Goal: Obtain resource: Download file/media

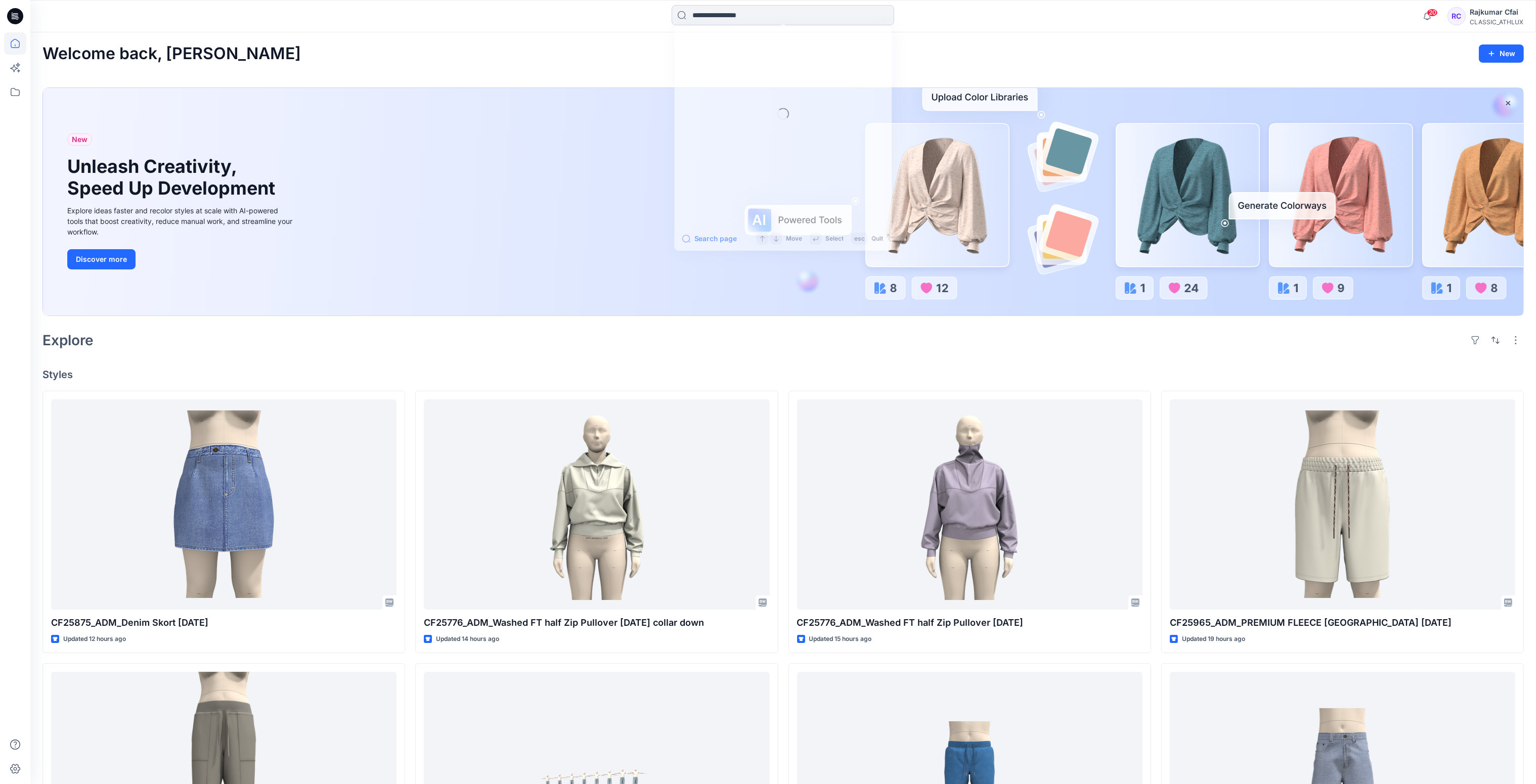
click at [723, 13] on input at bounding box center [783, 15] width 223 height 20
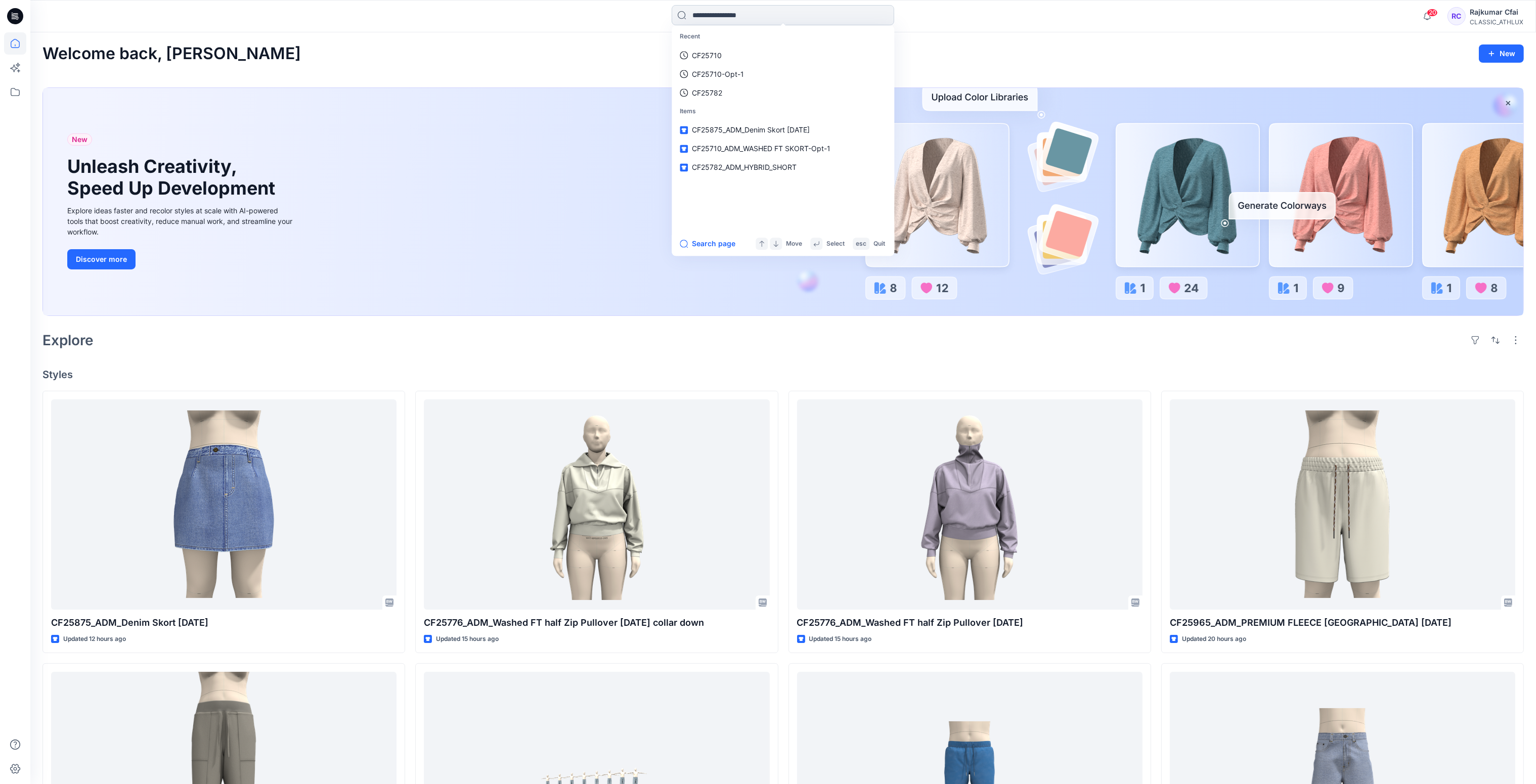
paste input "*******"
type input "*******"
click at [799, 55] on span "MM Boys Favorite Jogger TP - opt 1" at bounding box center [786, 56] width 120 height 9
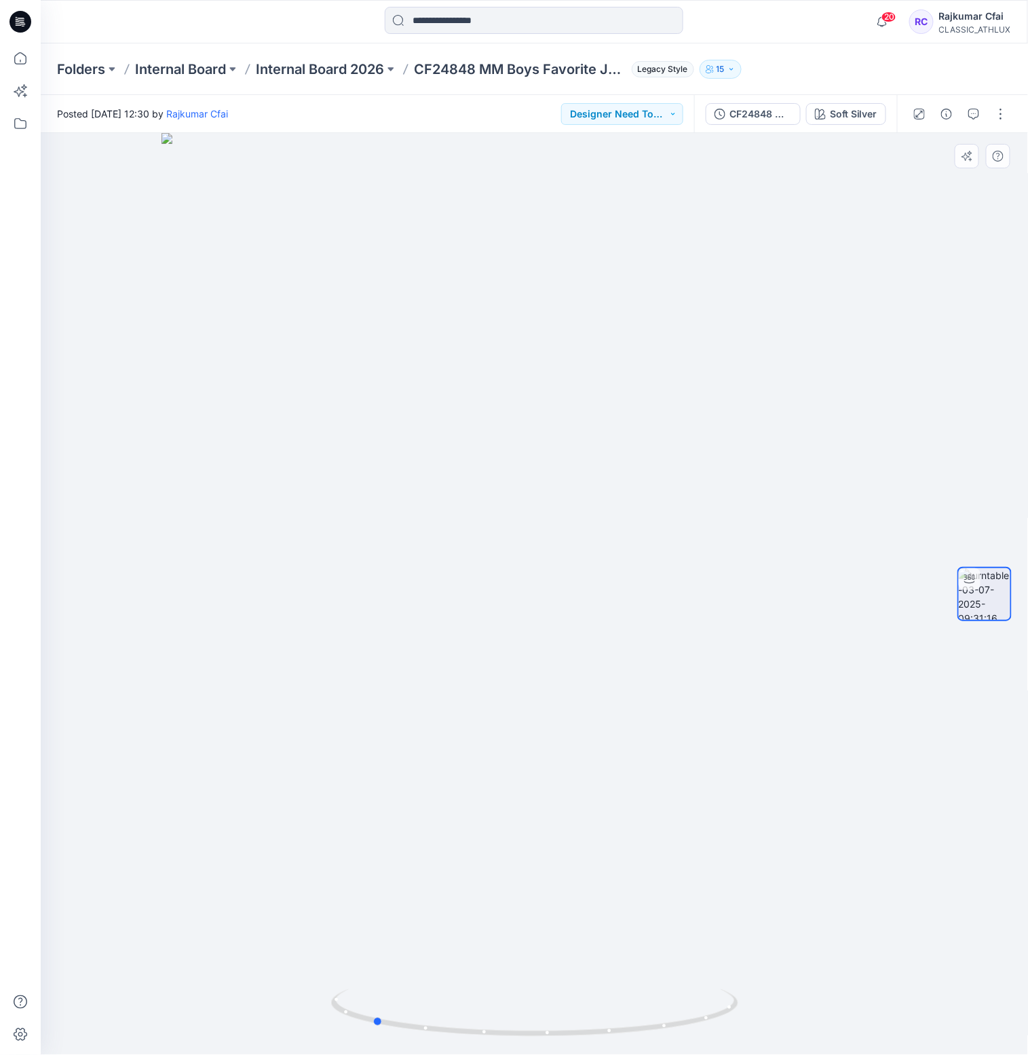
drag, startPoint x: 843, startPoint y: 747, endPoint x: 629, endPoint y: 380, distance: 424.7
click at [603, 680] on div at bounding box center [535, 594] width 988 height 922
click at [774, 113] on div "CF24848 MM Boys Favorite Jogger TP - opt 1" at bounding box center [761, 114] width 62 height 15
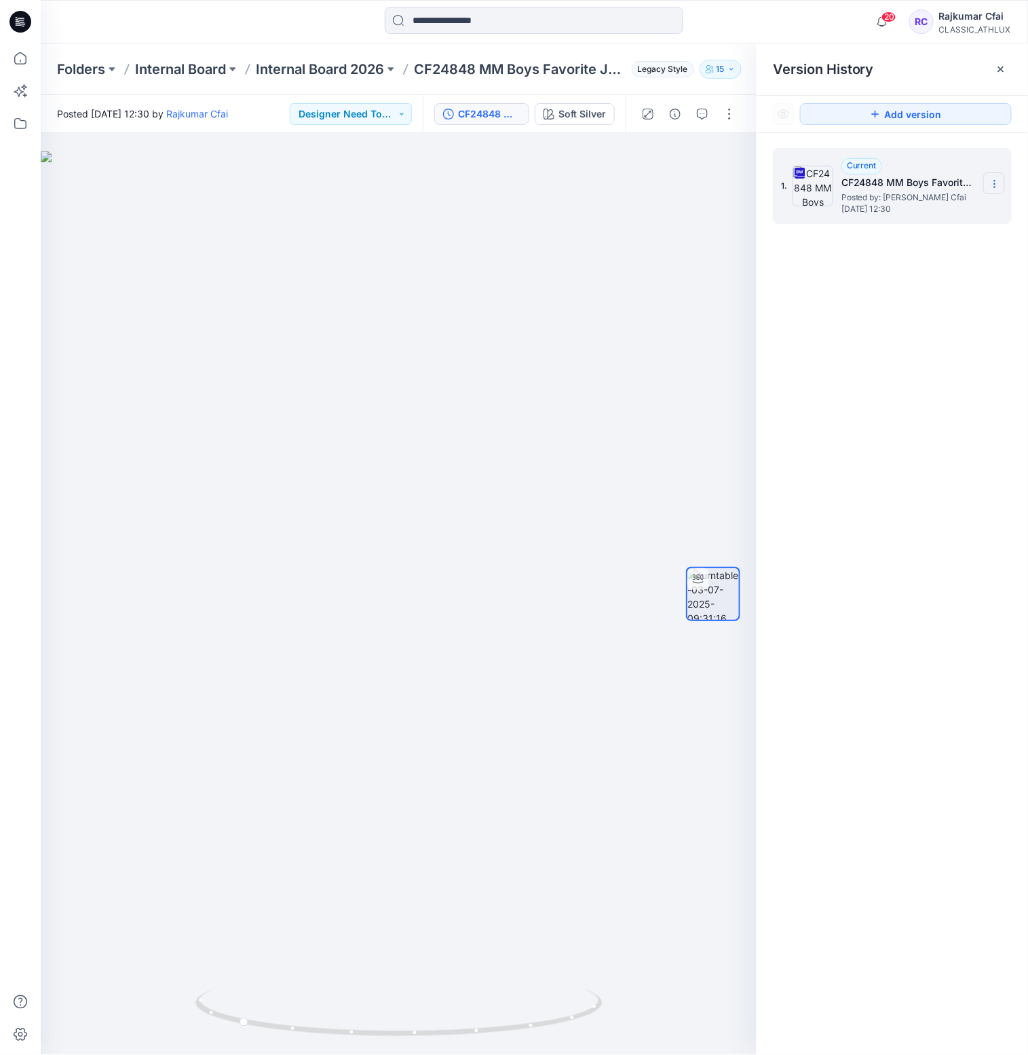
click at [993, 182] on icon at bounding box center [995, 184] width 11 height 11
click at [949, 214] on span "Download Source BW File" at bounding box center [926, 211] width 113 height 16
click at [23, 20] on icon at bounding box center [21, 22] width 22 height 22
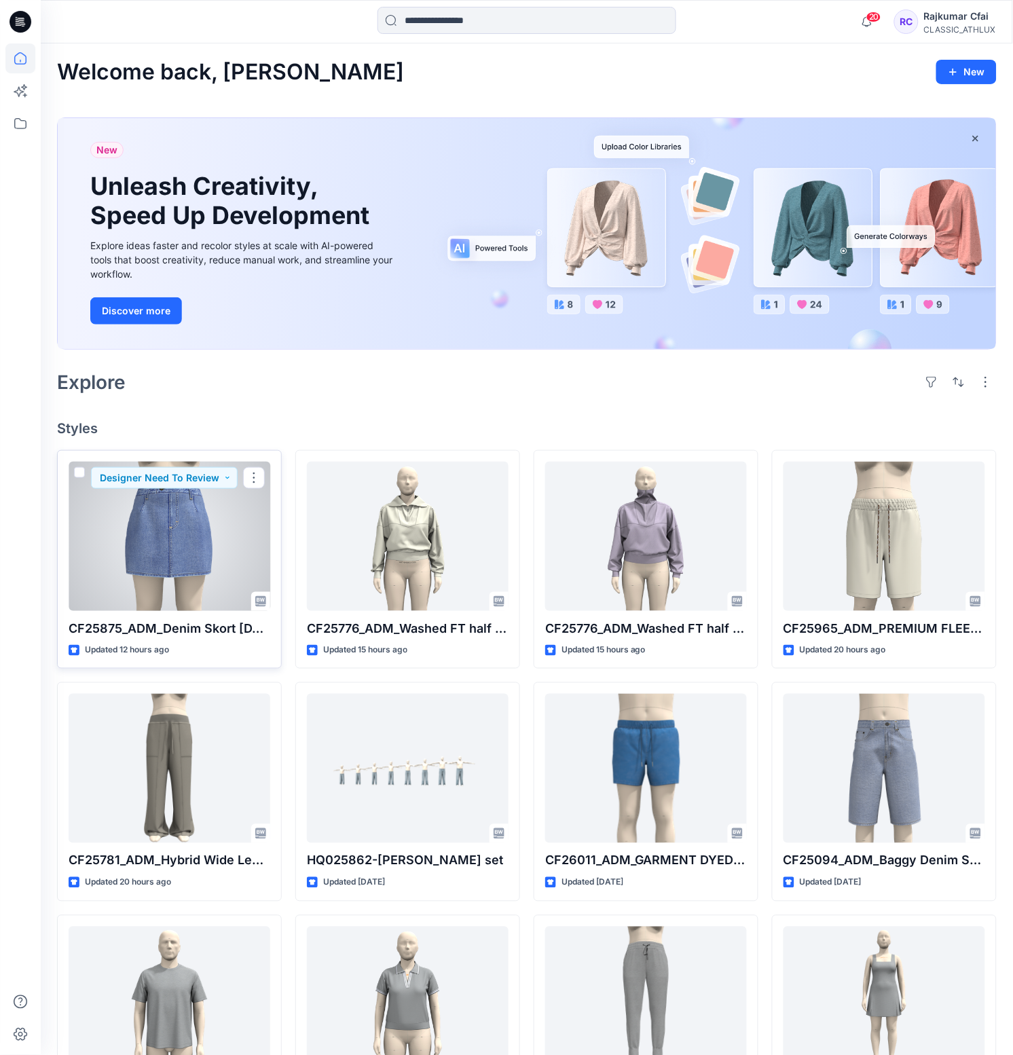
click at [232, 542] on div at bounding box center [170, 536] width 202 height 149
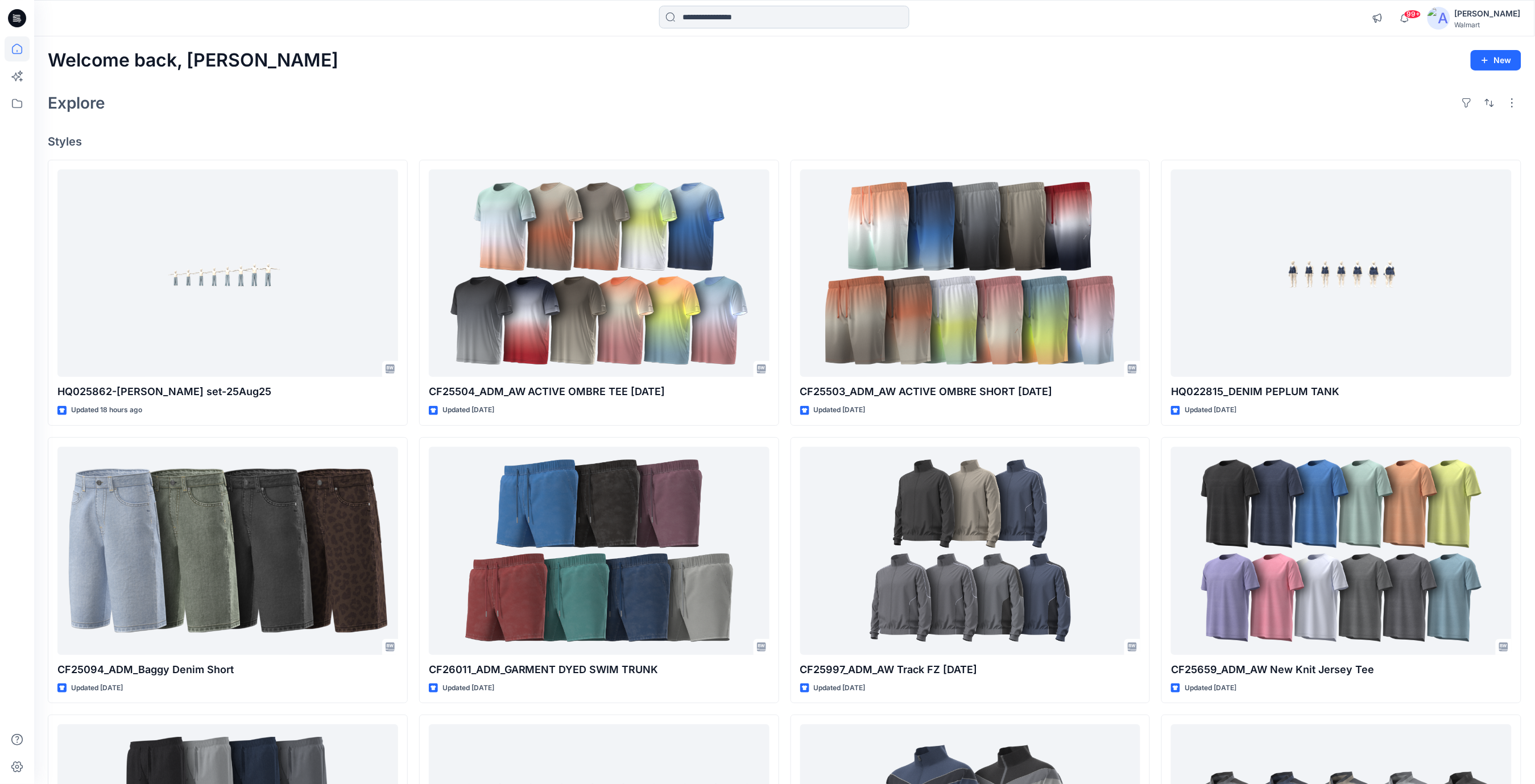
click at [694, 19] on input at bounding box center [784, 17] width 251 height 23
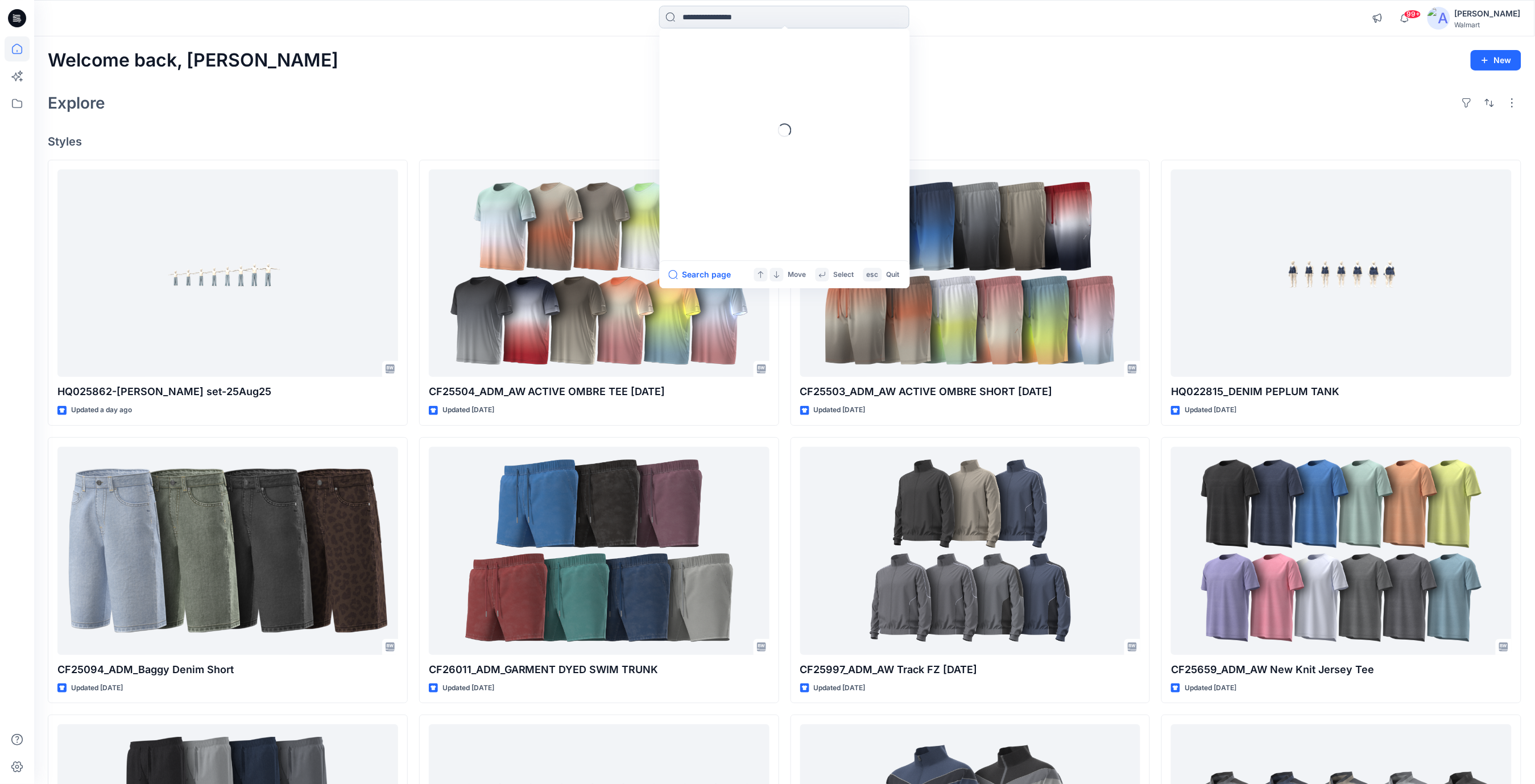
paste input "*******"
type input "*******"
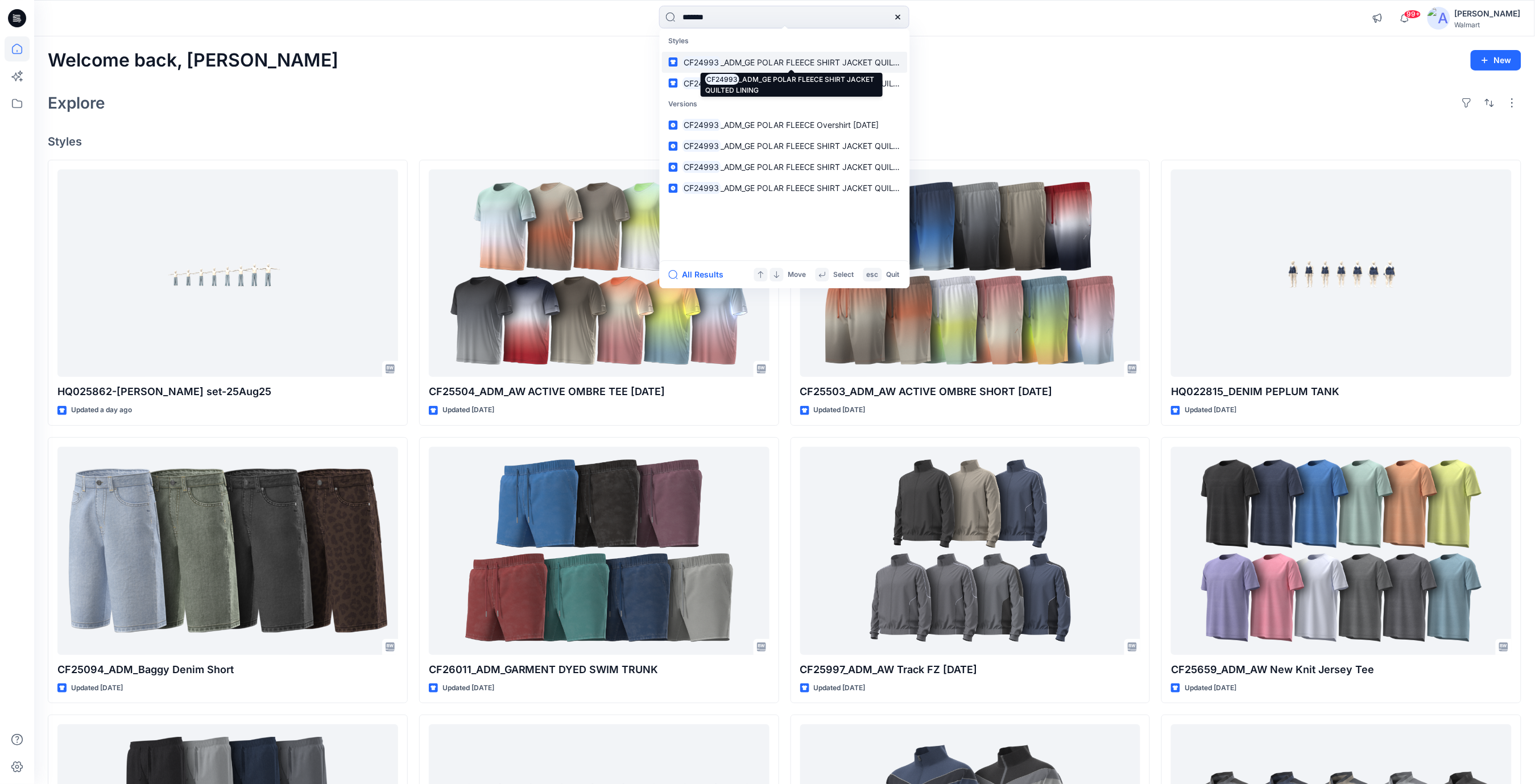
click at [738, 63] on span "_ADM_GE POLAR FLEECE SHIRT JACKET QUILTED LINING" at bounding box center [829, 63] width 217 height 10
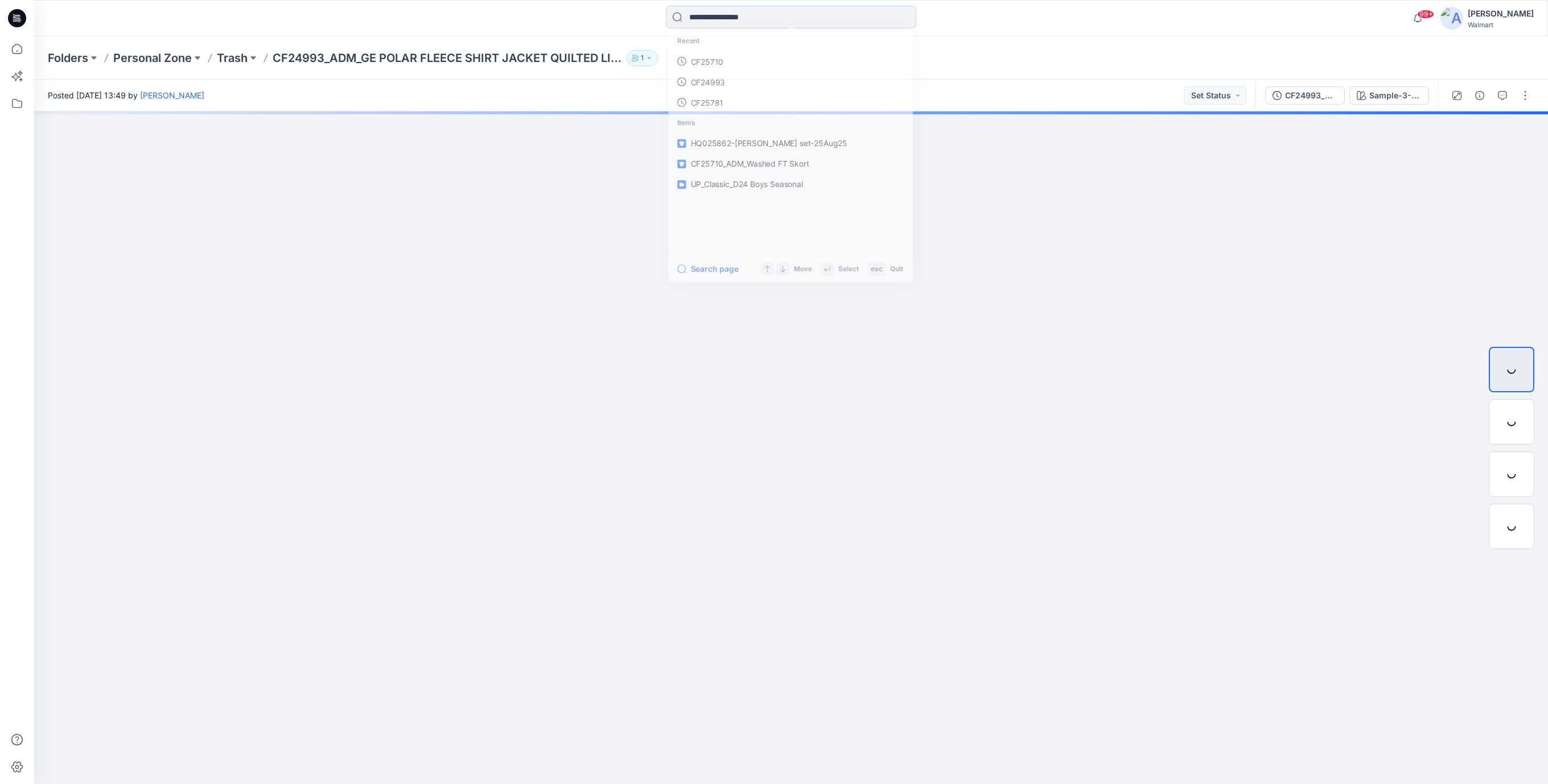
click at [735, 19] on input at bounding box center [790, 17] width 251 height 23
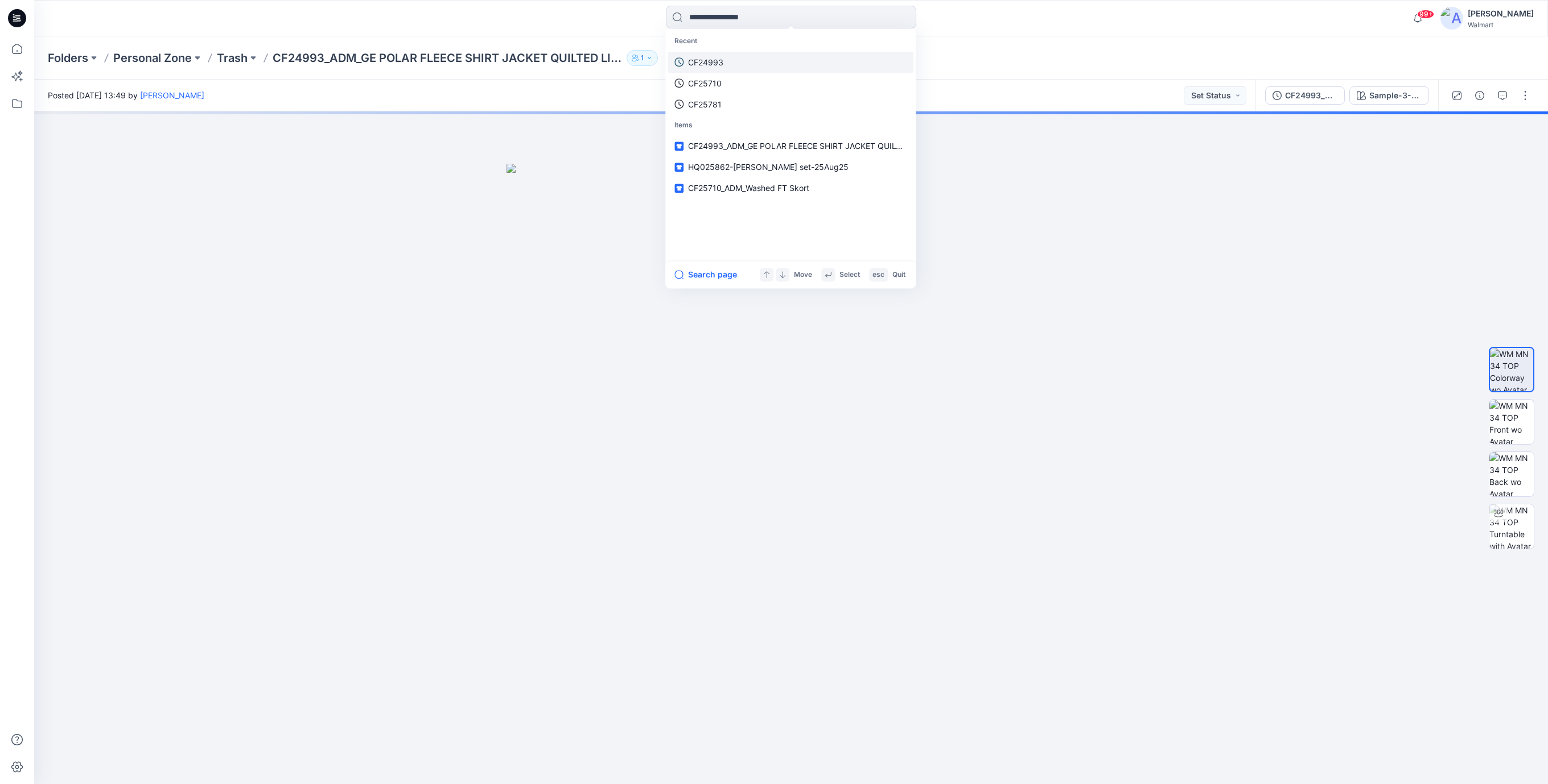
click at [715, 64] on p "CF24993" at bounding box center [706, 62] width 35 height 12
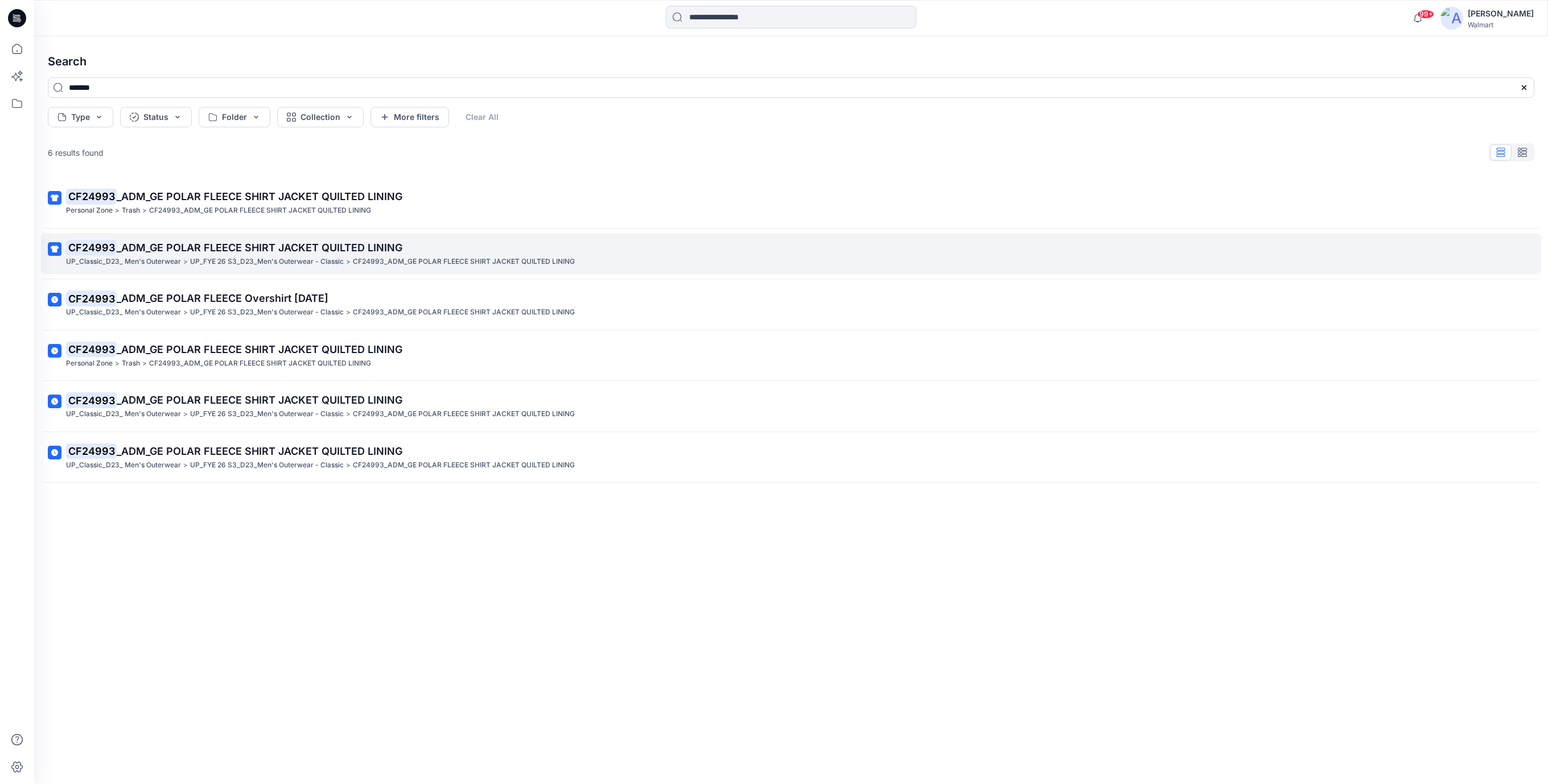
click at [340, 245] on span "_ADM_GE POLAR FLEECE SHIRT JACKET QUILTED LINING" at bounding box center [259, 248] width 286 height 12
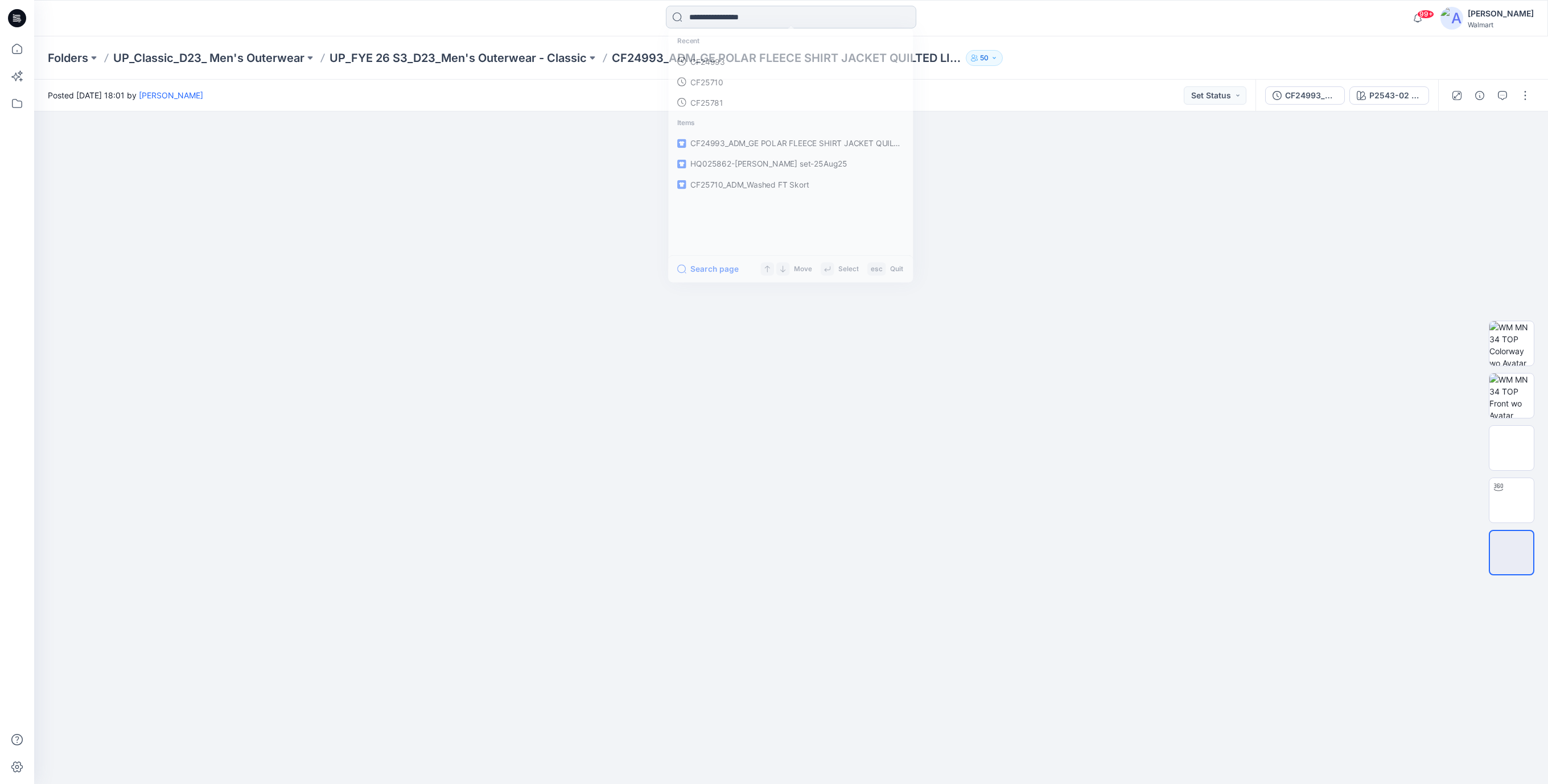
click at [690, 22] on input at bounding box center [790, 17] width 251 height 23
click at [704, 61] on p "CF24993" at bounding box center [706, 62] width 35 height 12
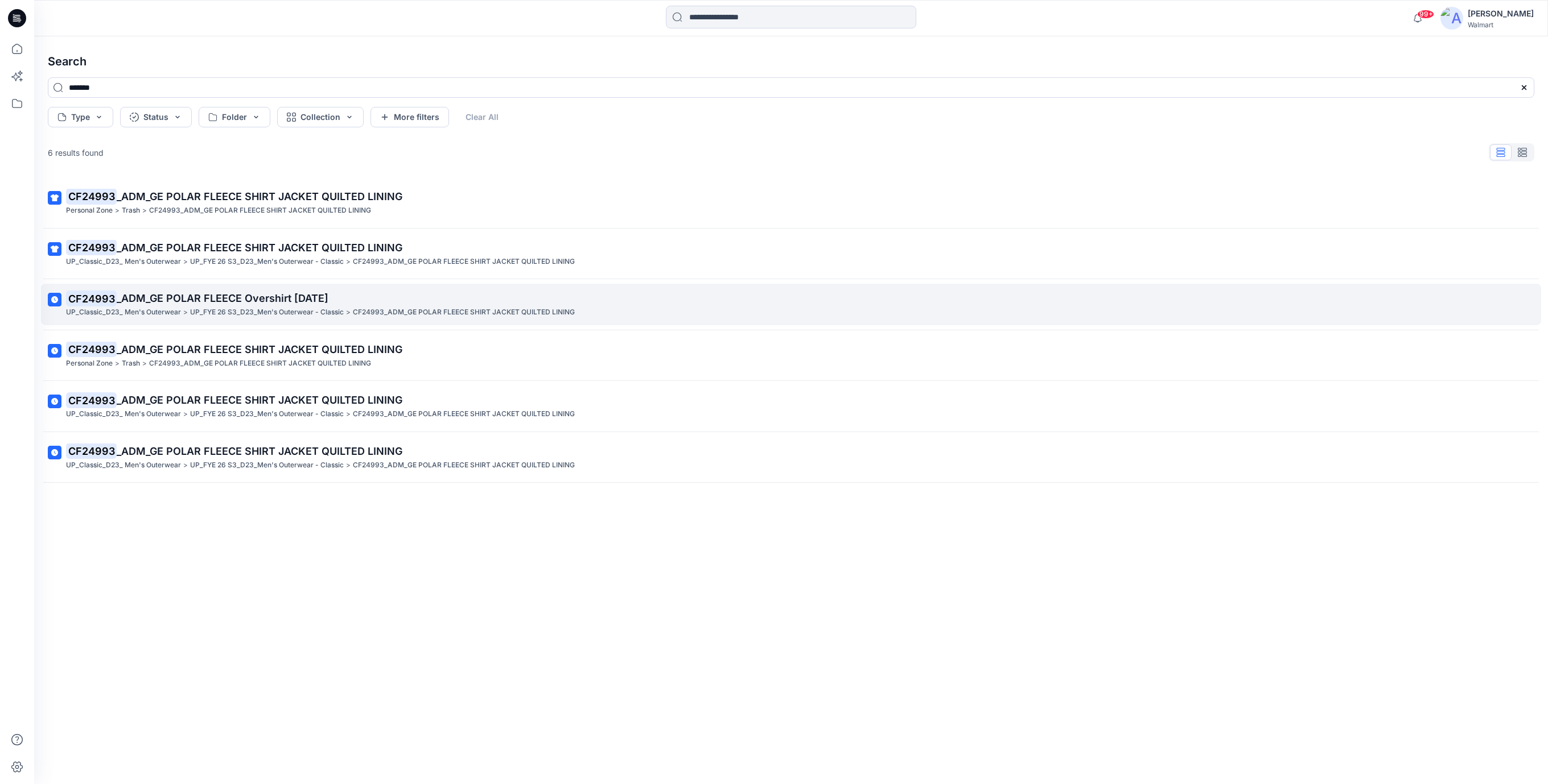
click at [313, 292] on span "_ADM_GE POLAR FLEECE Overshirt 19NOV24" at bounding box center [222, 298] width 212 height 12
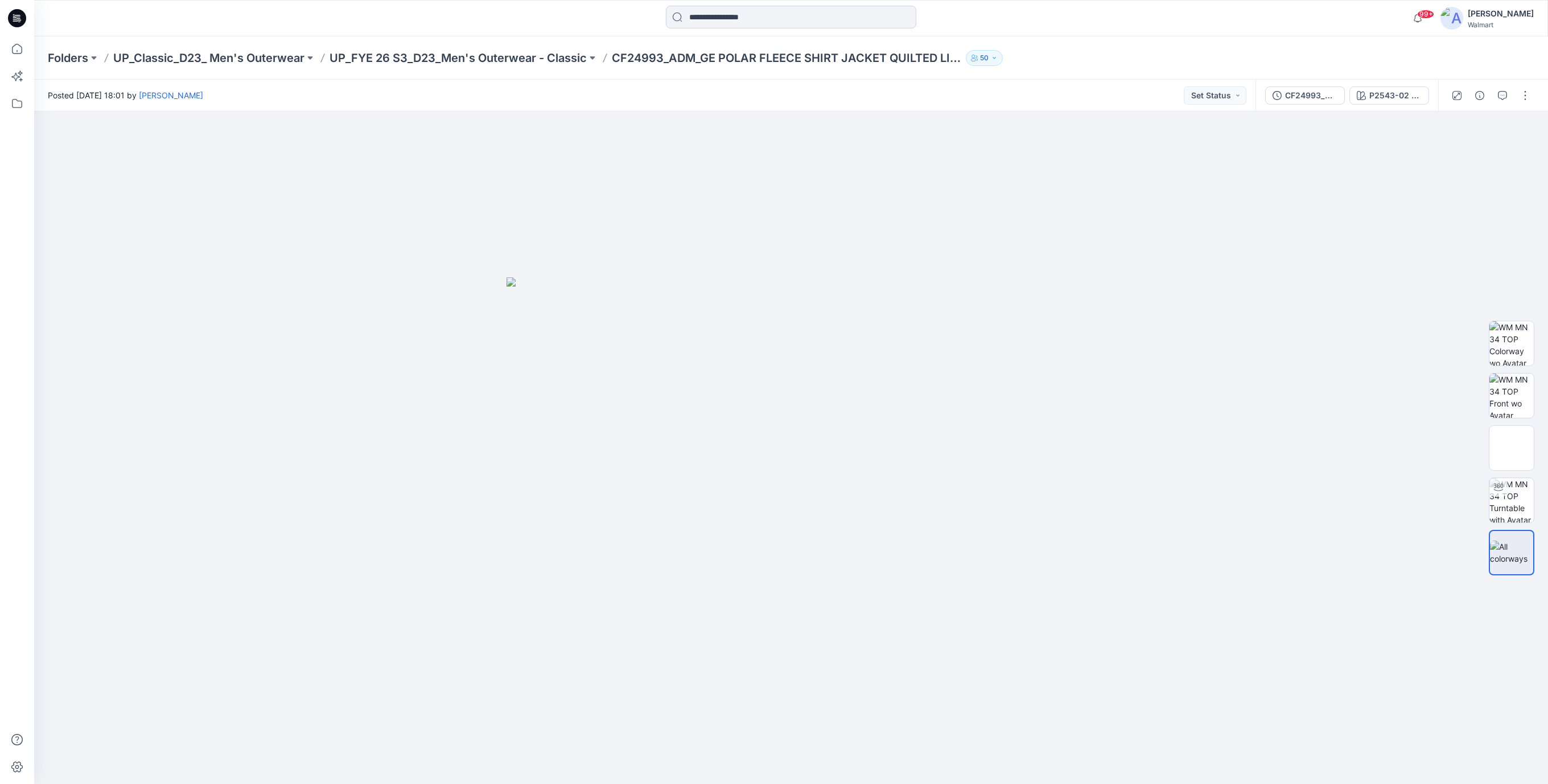
click at [712, 20] on input at bounding box center [790, 17] width 251 height 23
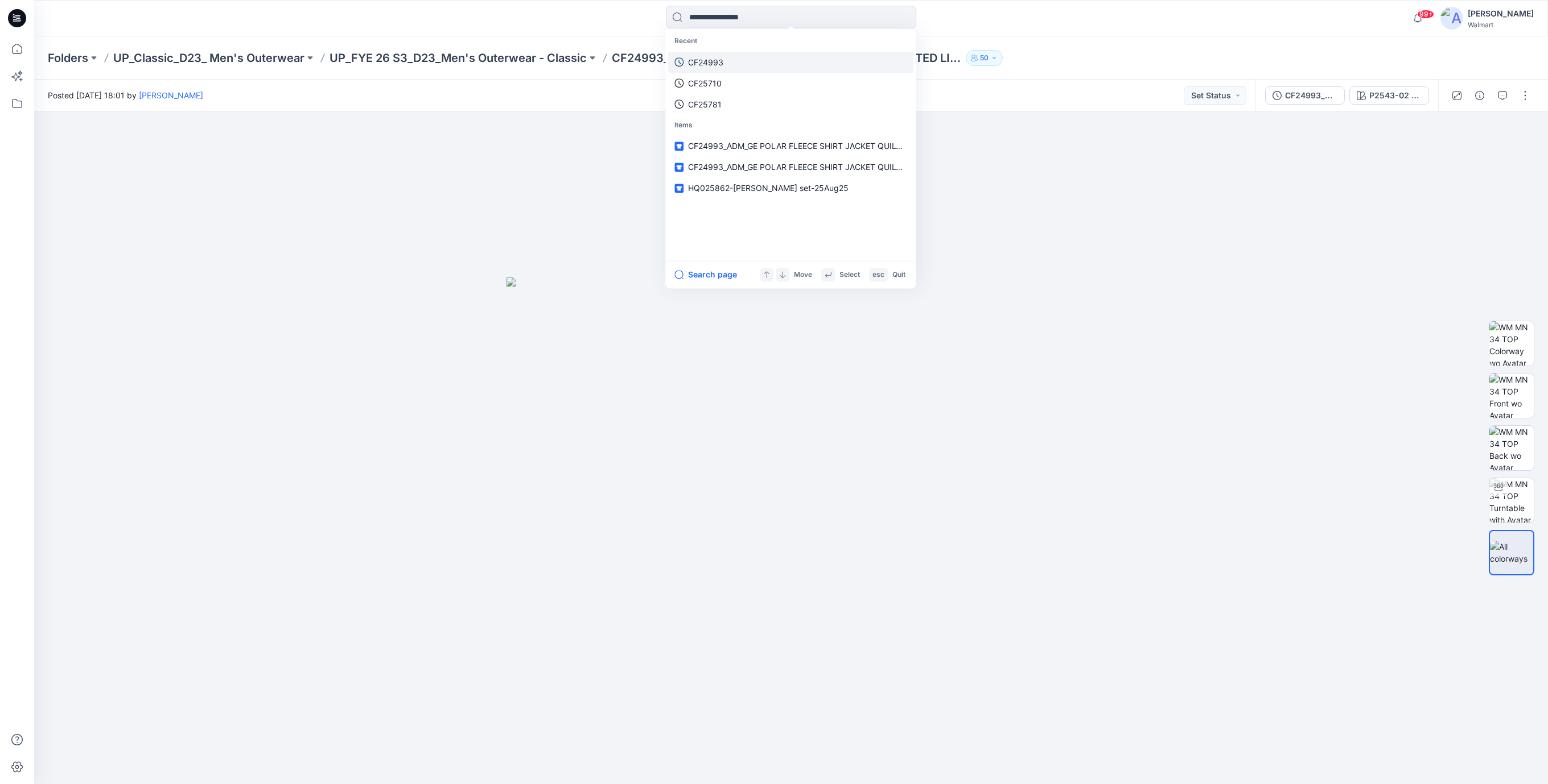
click at [712, 65] on p "CF24993" at bounding box center [706, 62] width 35 height 12
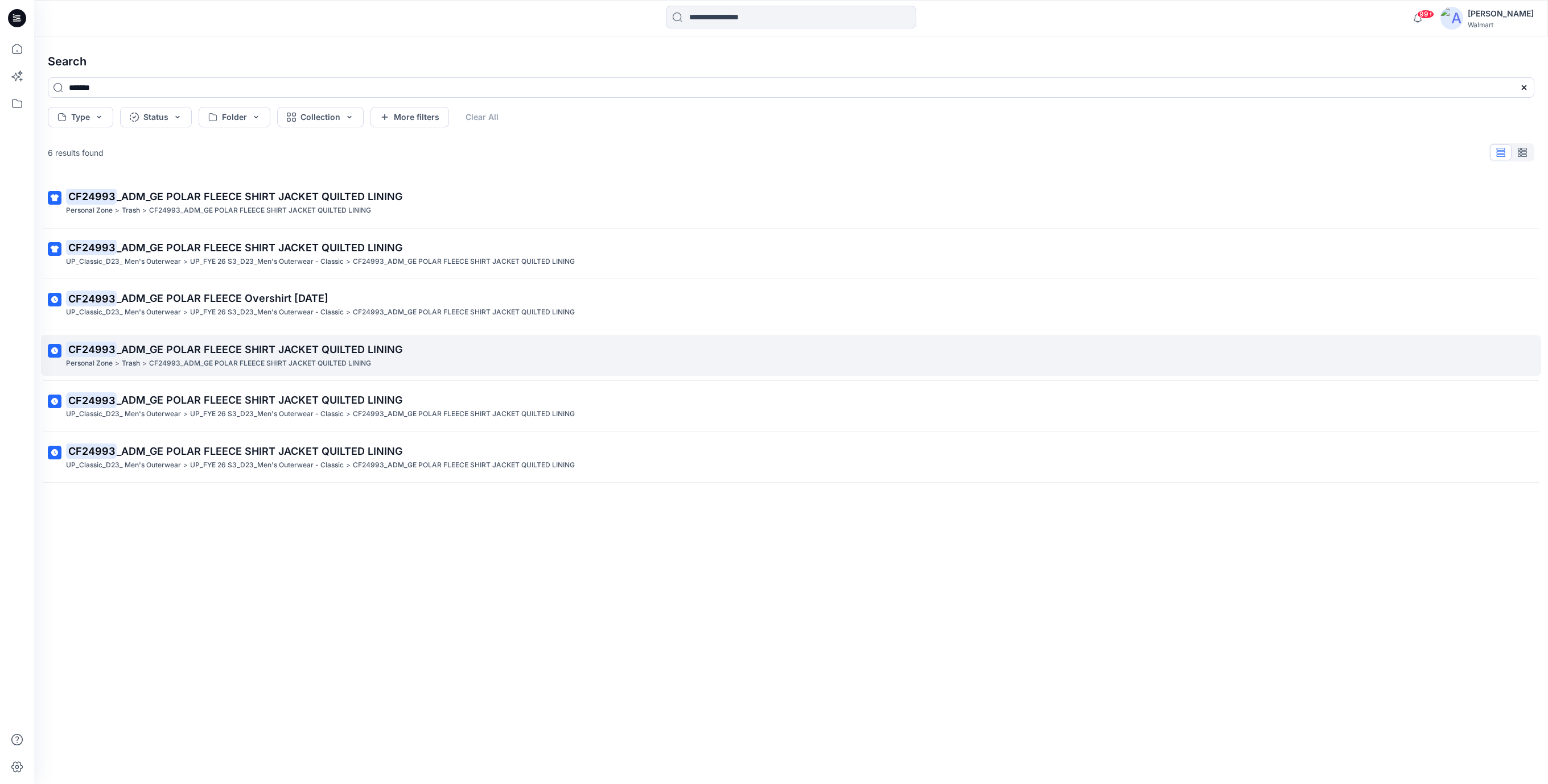
click at [362, 343] on span "_ADM_GE POLAR FLEECE SHIRT JACKET QUILTED LINING" at bounding box center [259, 349] width 286 height 12
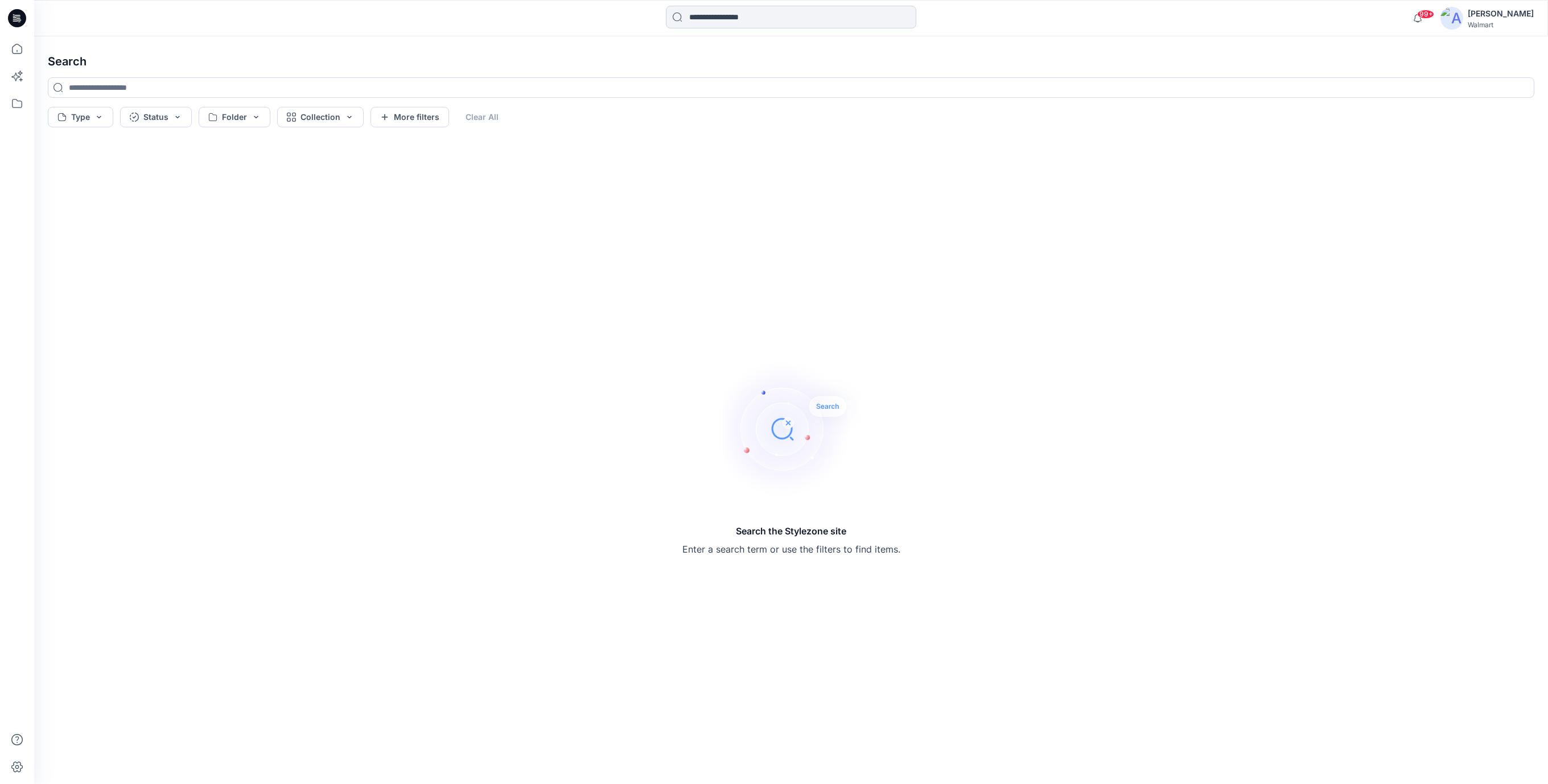
click at [717, 28] on input at bounding box center [790, 17] width 251 height 23
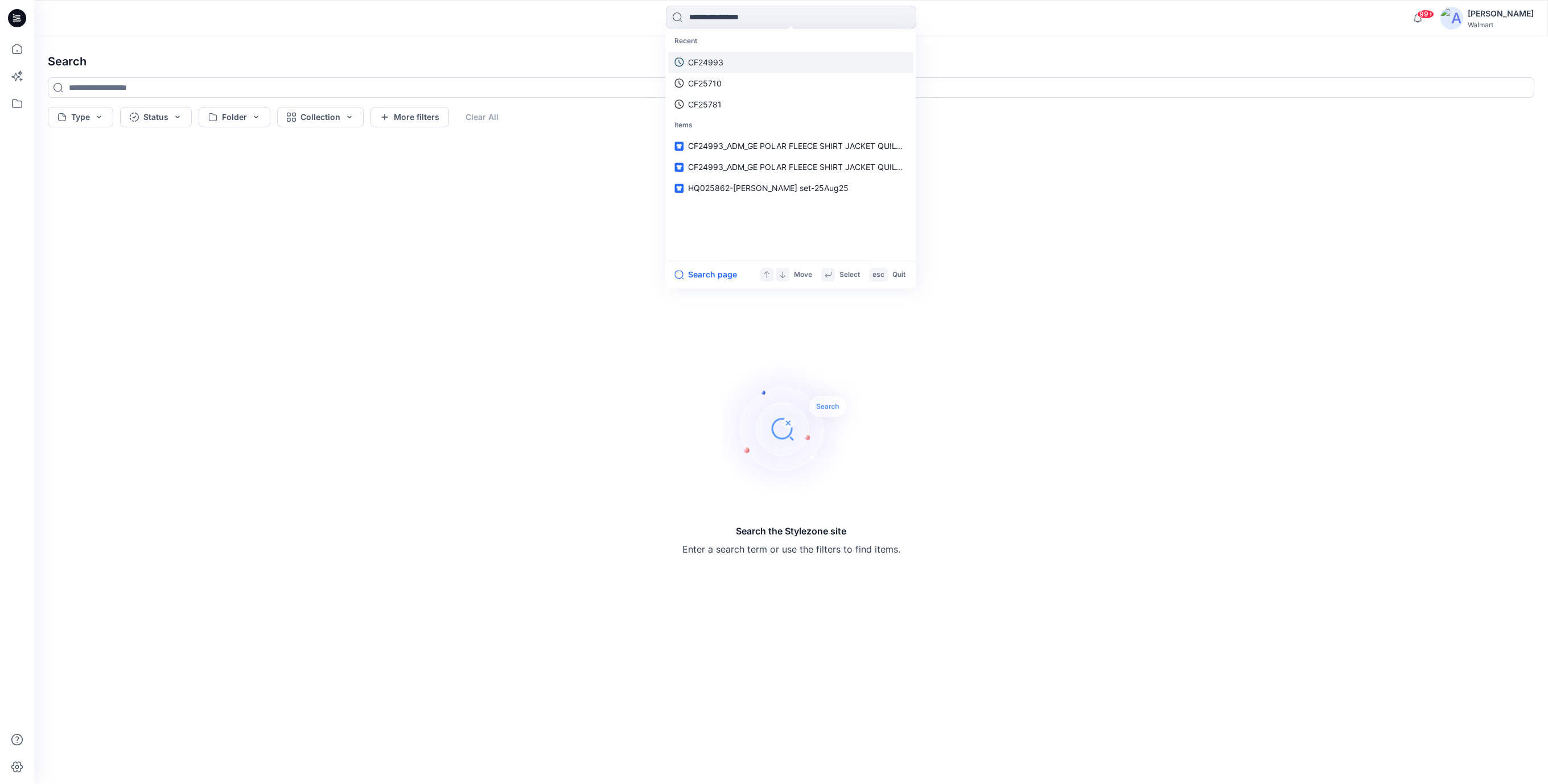
click at [708, 54] on link "CF24993" at bounding box center [790, 62] width 246 height 21
type input "*******"
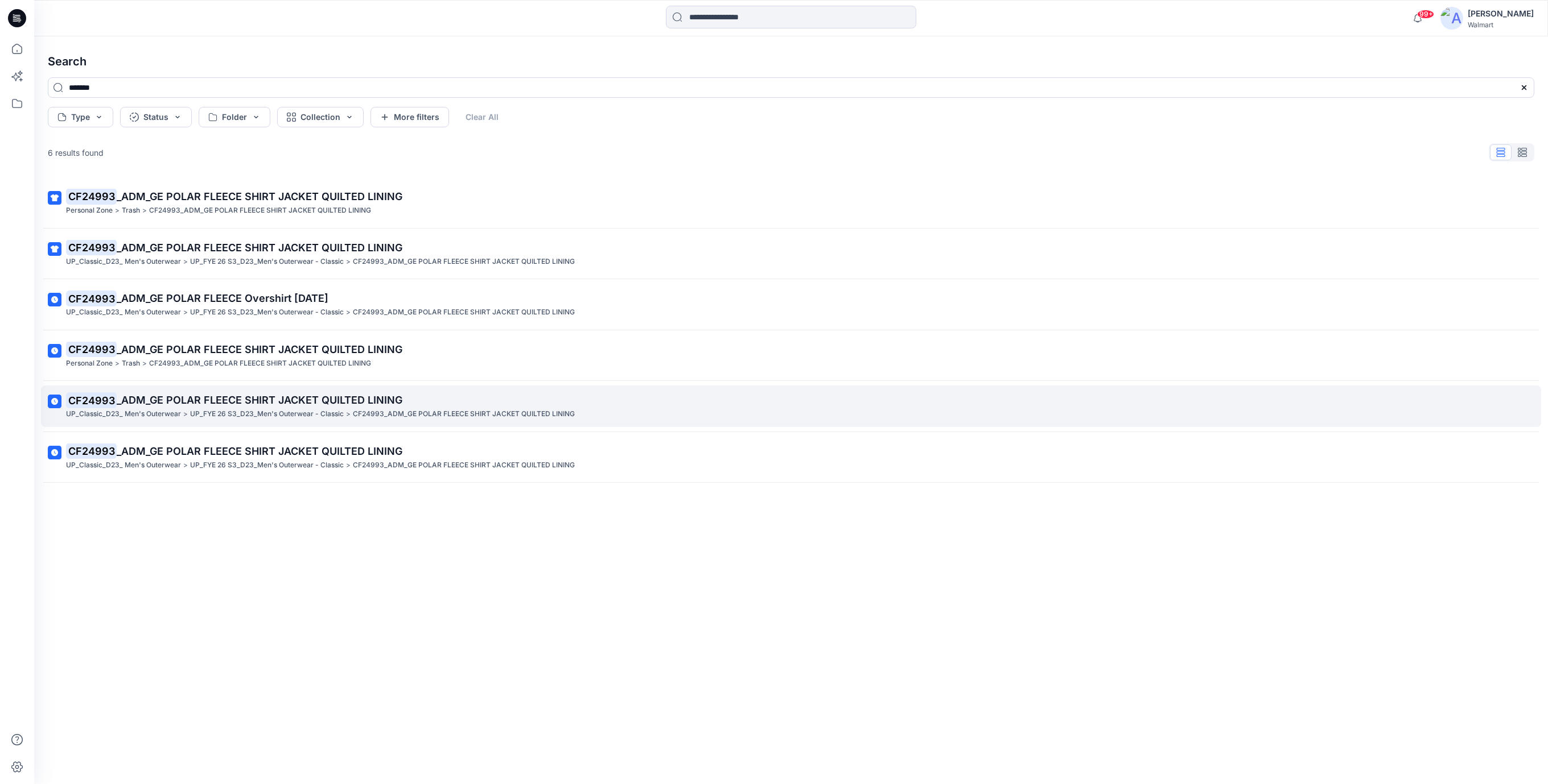
click at [300, 399] on span "_ADM_GE POLAR FLEECE SHIRT JACKET QUILTED LINING" at bounding box center [259, 400] width 286 height 12
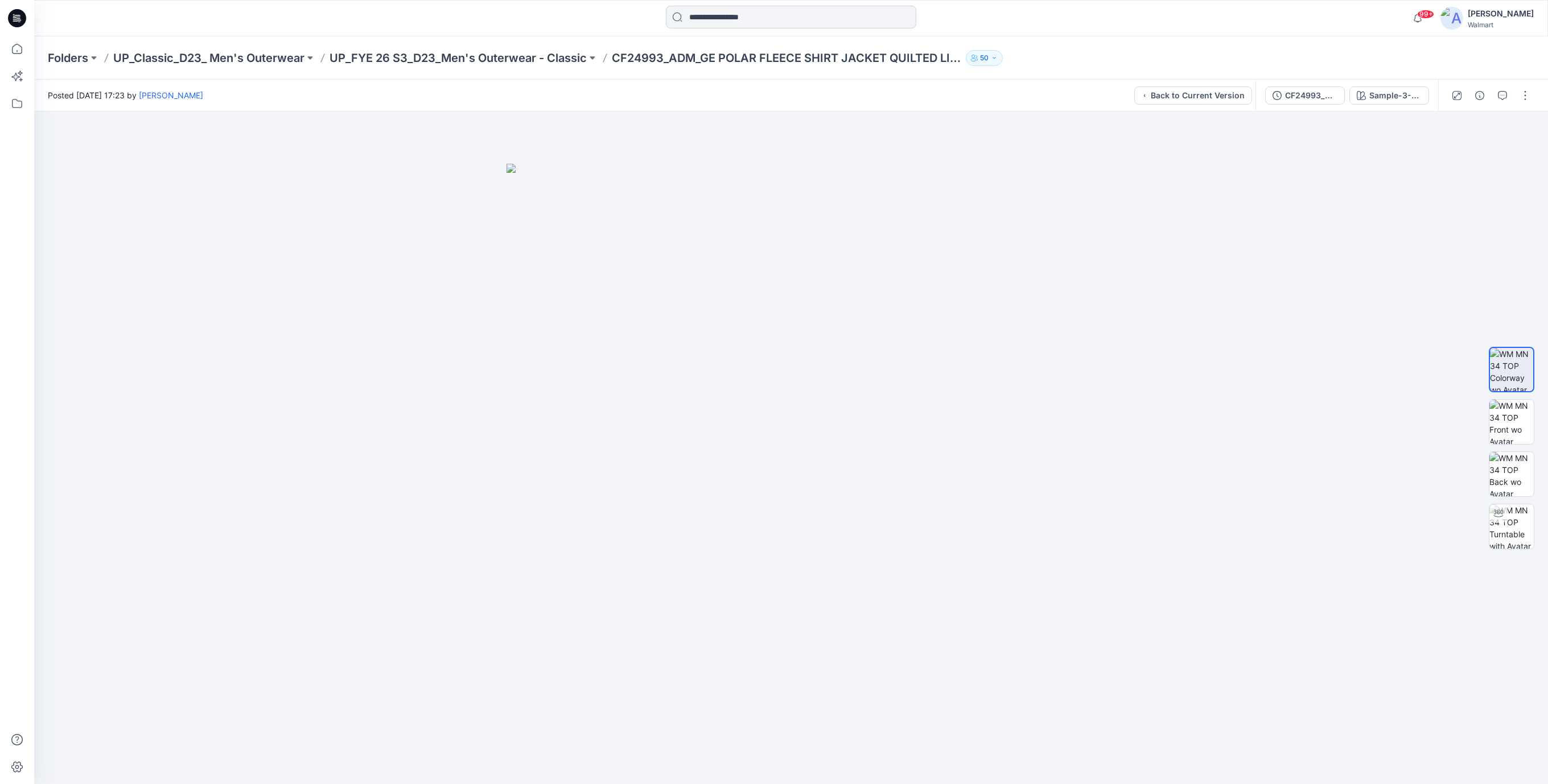
click at [736, 21] on input at bounding box center [790, 17] width 251 height 23
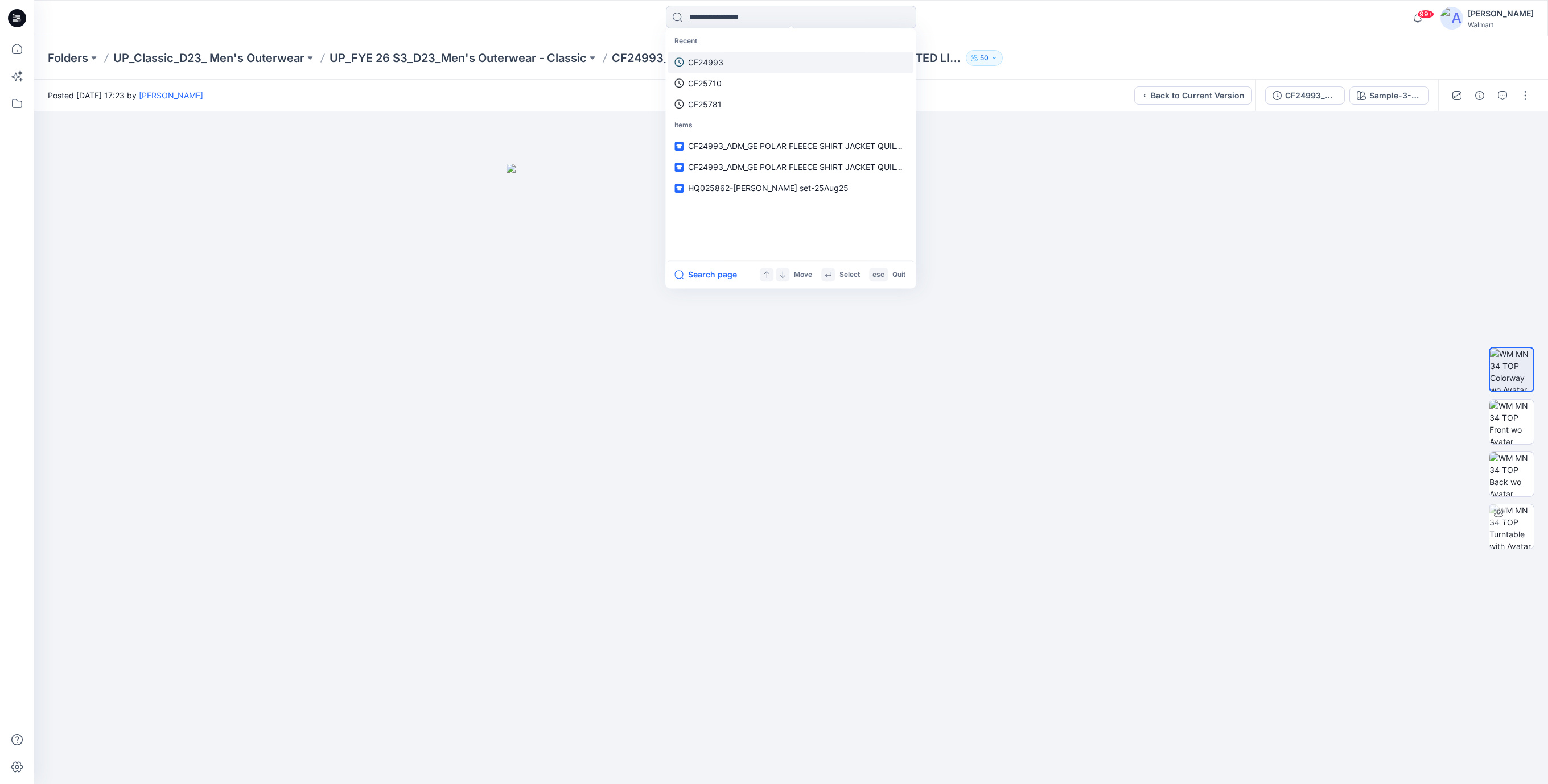
click at [709, 59] on p "CF24993" at bounding box center [706, 62] width 35 height 12
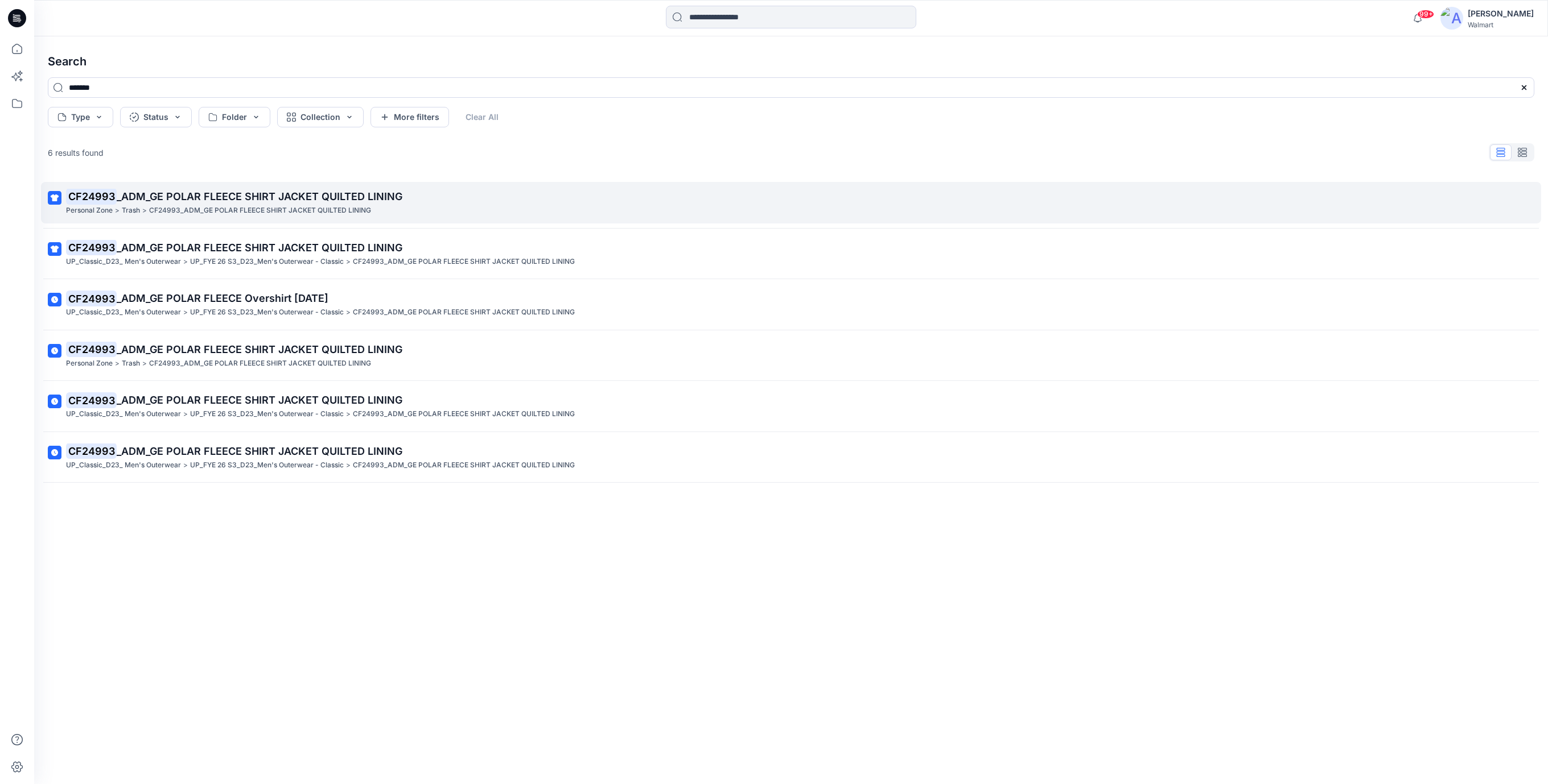
click at [380, 200] on span "_ADM_GE POLAR FLEECE SHIRT JACKET QUILTED LINING" at bounding box center [259, 196] width 286 height 12
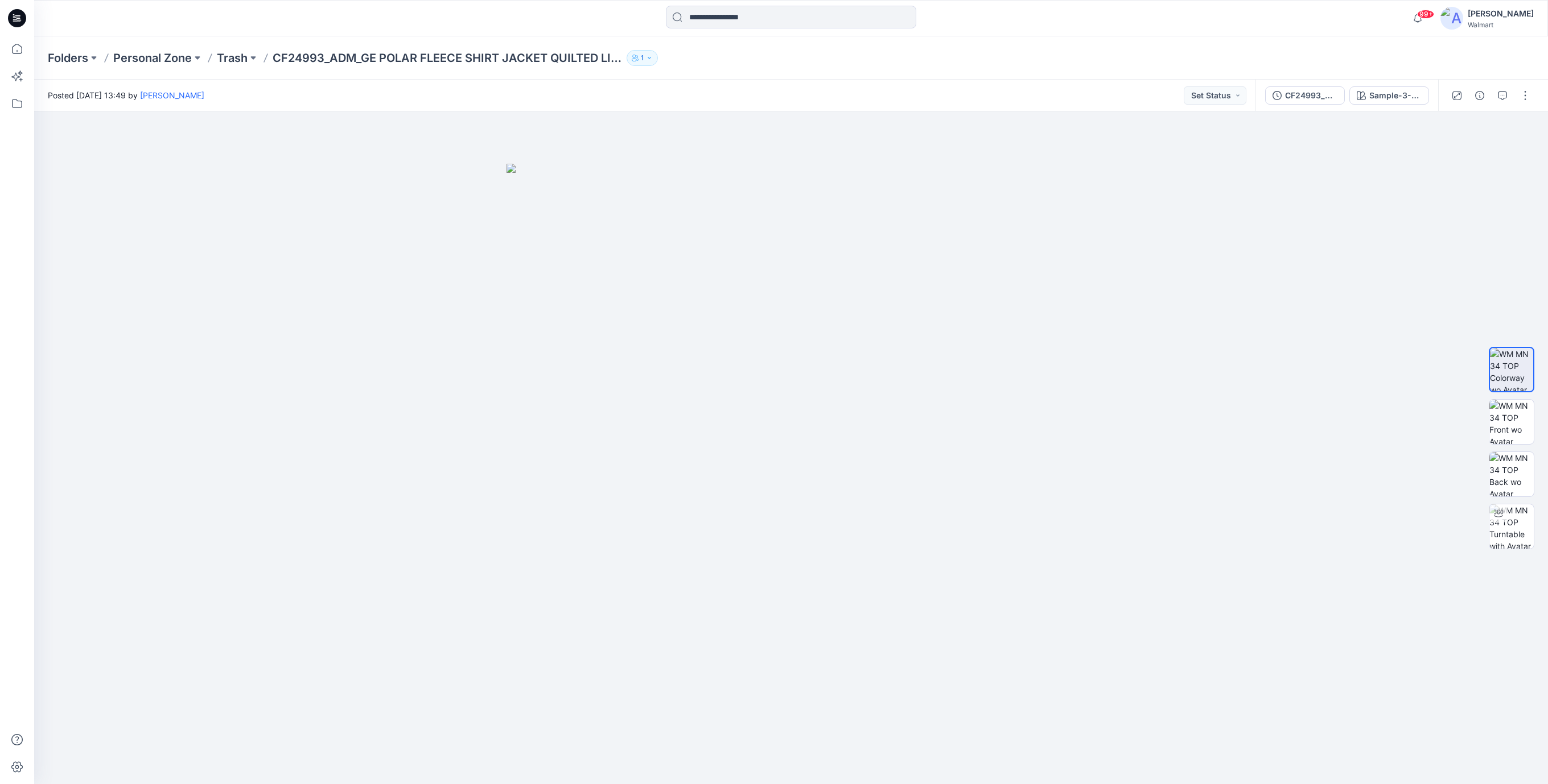
click at [17, 20] on icon at bounding box center [16, 20] width 5 height 1
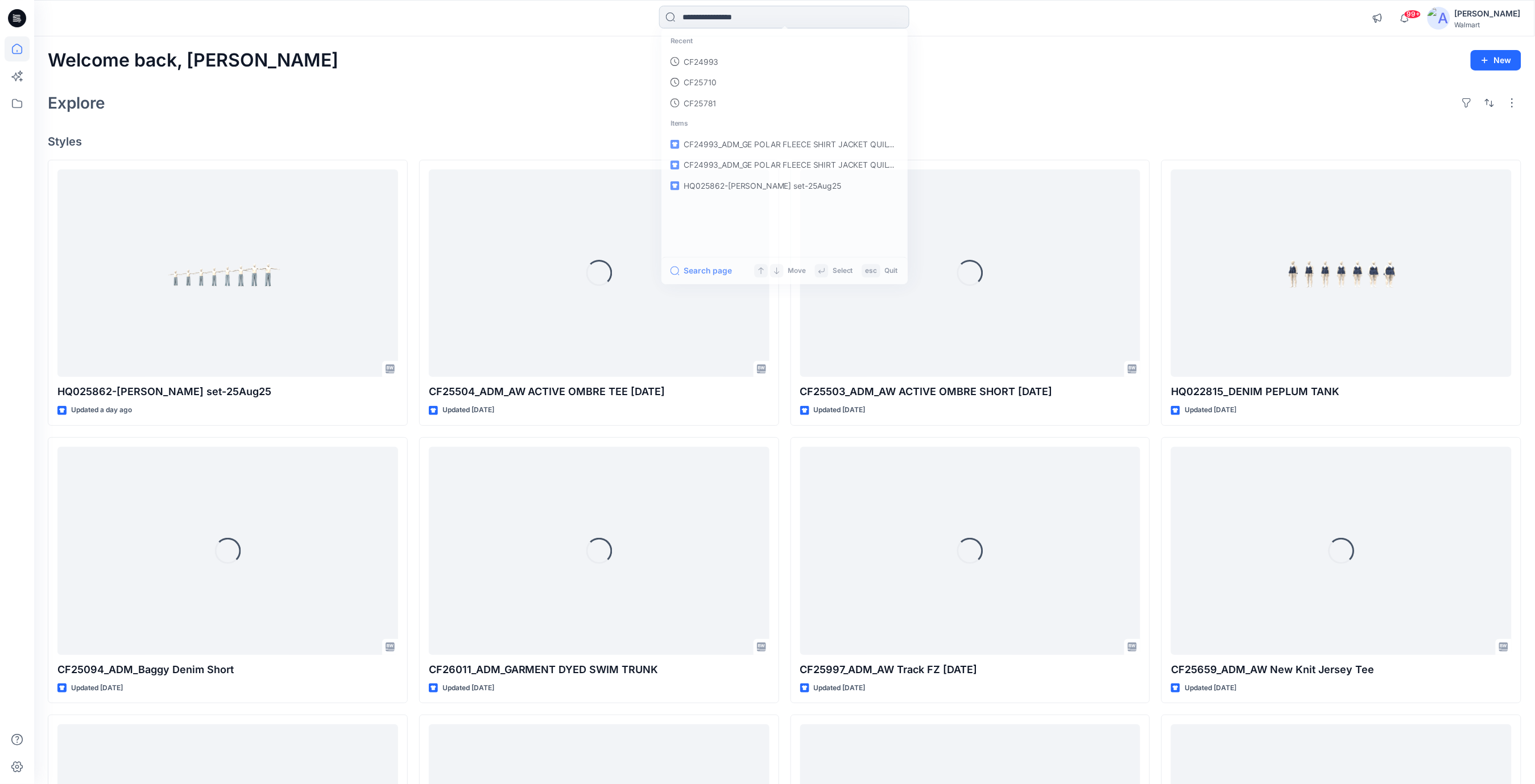
drag, startPoint x: 726, startPoint y: 9, endPoint x: 721, endPoint y: 25, distance: 16.8
click at [726, 10] on input at bounding box center [784, 17] width 251 height 23
click at [699, 61] on p "CF24993" at bounding box center [700, 62] width 35 height 12
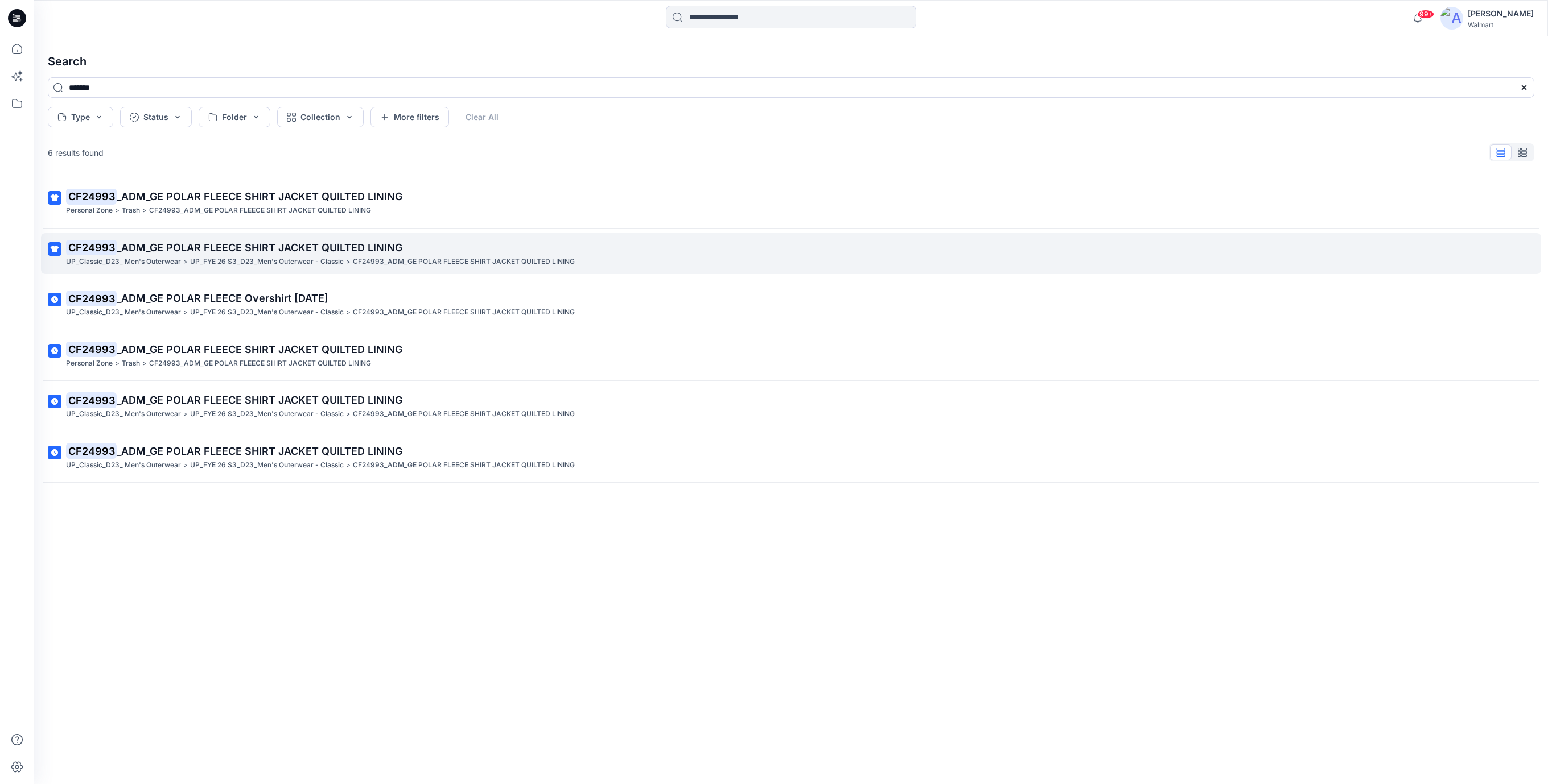
click at [333, 249] on span "_ADM_GE POLAR FLEECE SHIRT JACKET QUILTED LINING" at bounding box center [259, 248] width 286 height 12
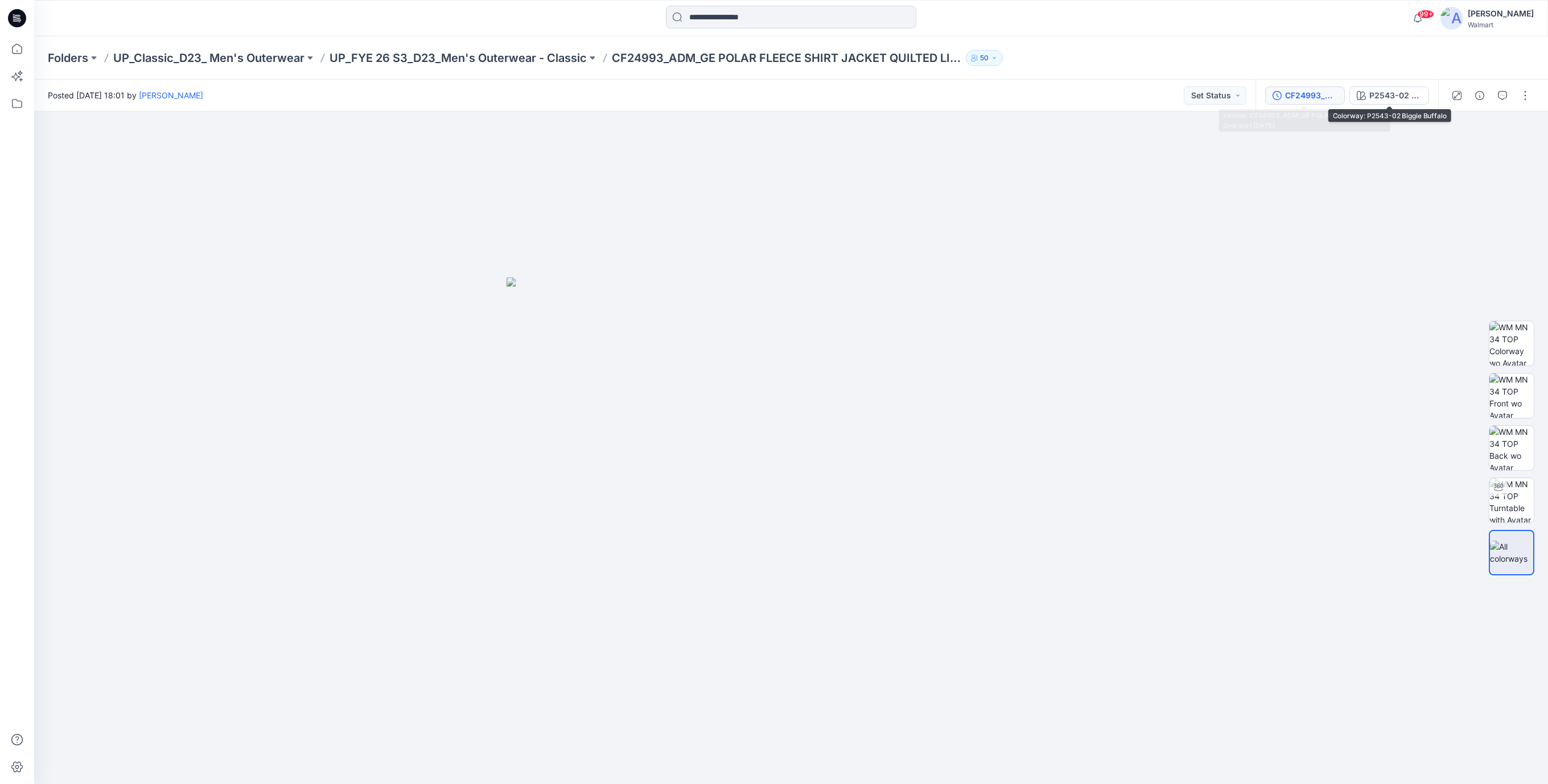
click at [1341, 97] on button "CF24993_ADM_GE POLAR FLEECE Overshirt 19NOV24" at bounding box center [1304, 95] width 80 height 18
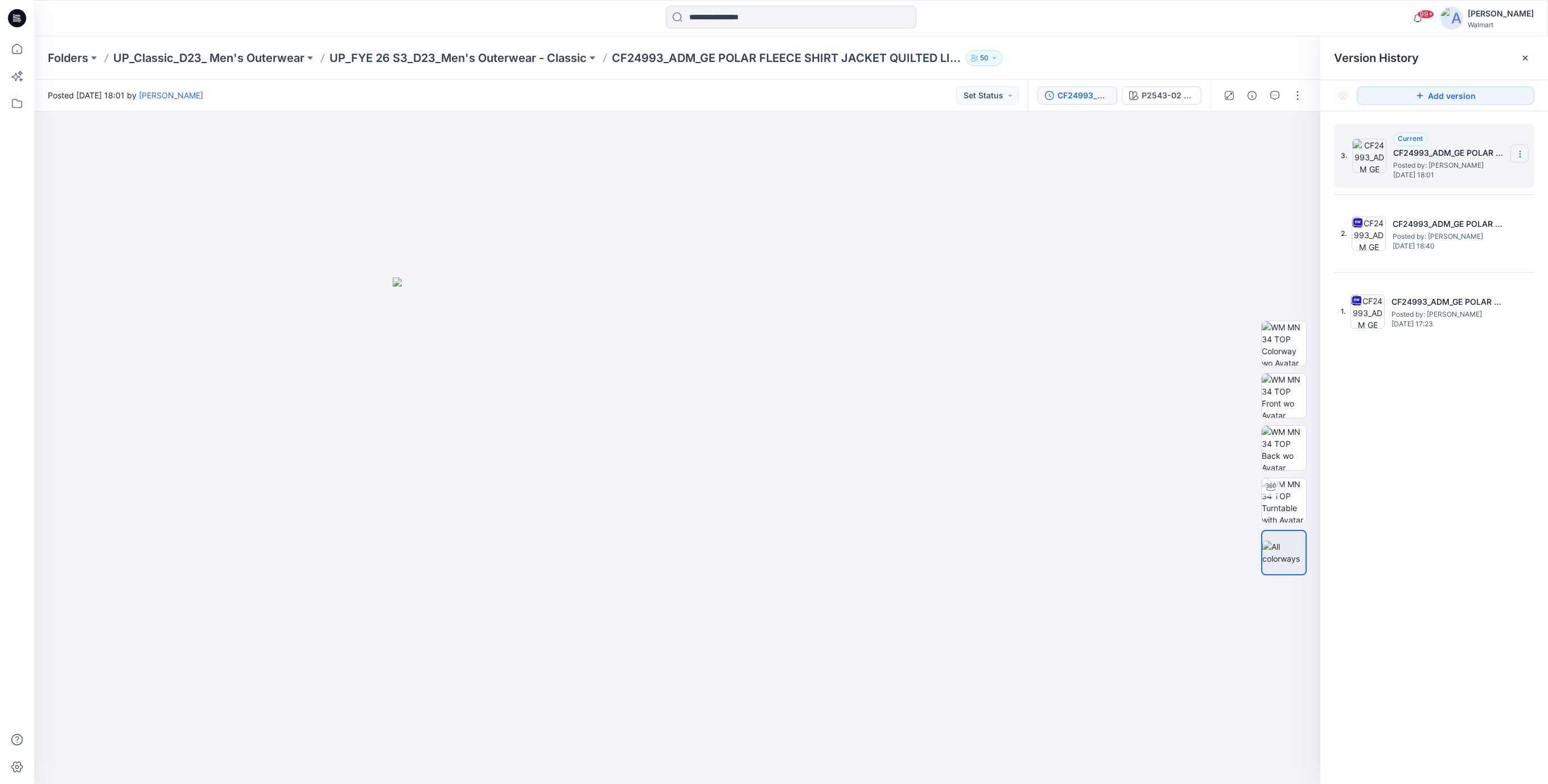
click at [1518, 154] on icon at bounding box center [1520, 154] width 9 height 9
click at [1443, 176] on span "Duplicate Version" at bounding box center [1447, 177] width 65 height 13
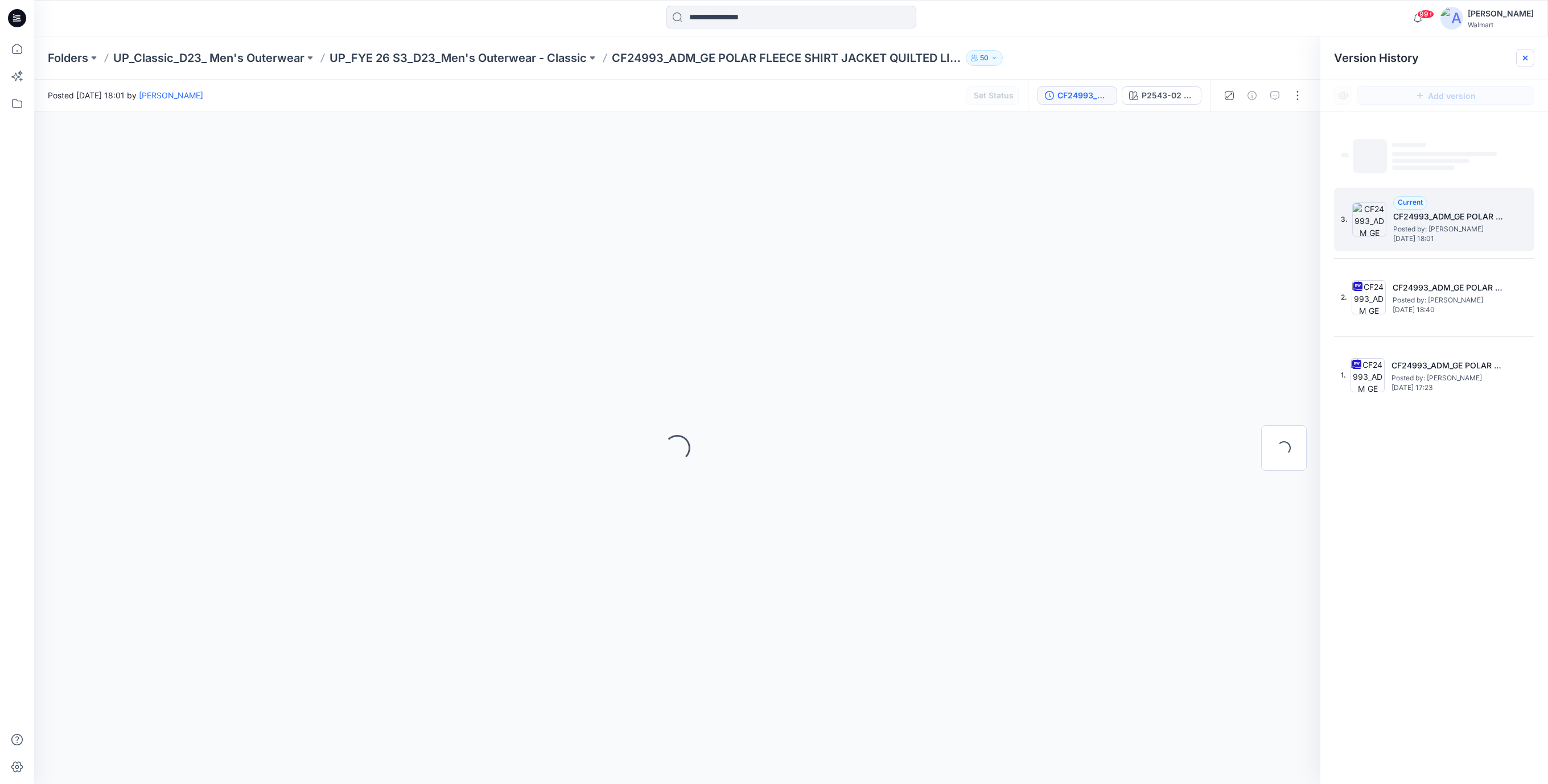
click at [1522, 57] on icon at bounding box center [1525, 58] width 9 height 9
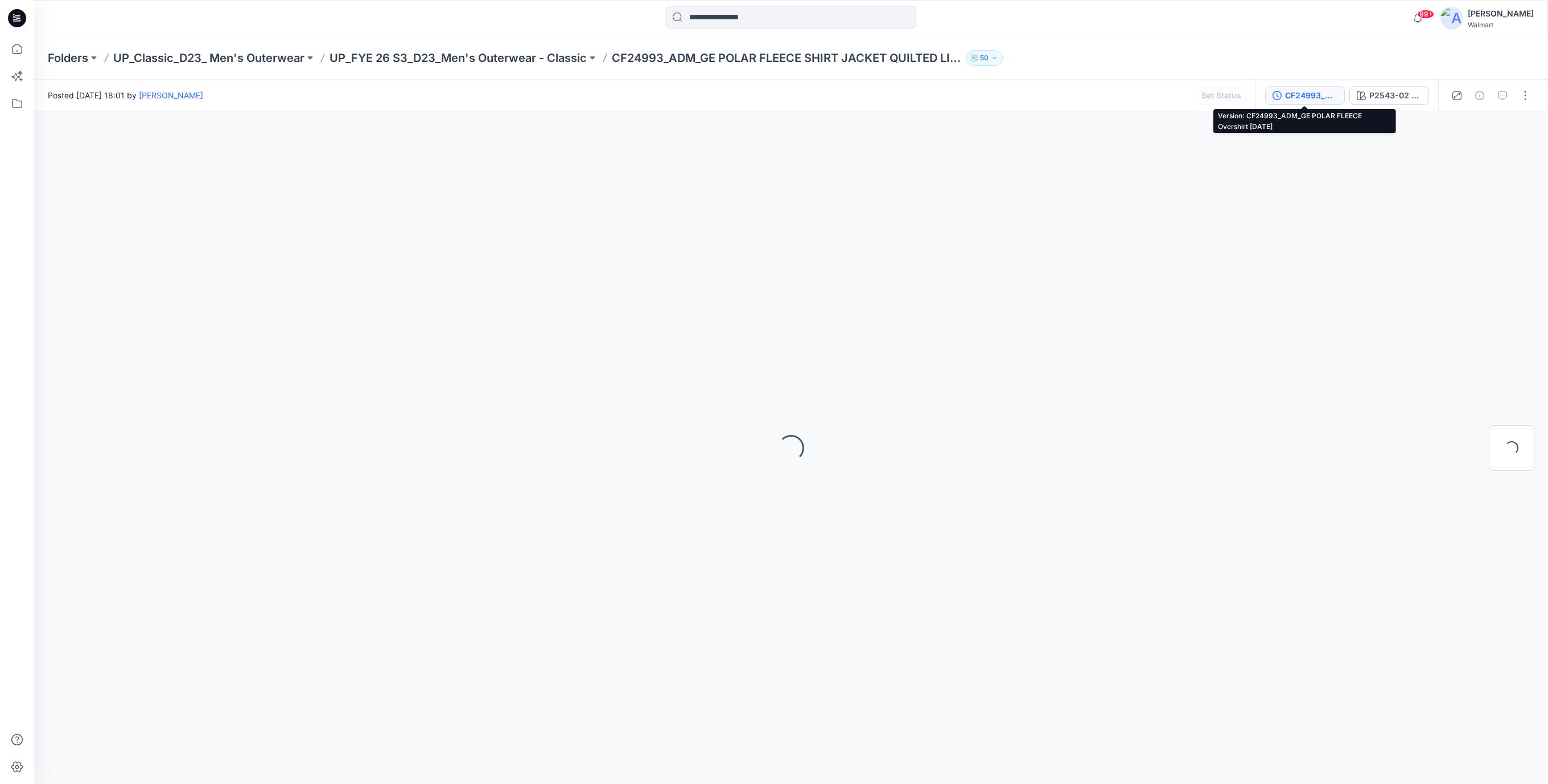
click at [1326, 87] on button "CF24993_ADM_GE POLAR FLEECE Overshirt 19NOV24" at bounding box center [1304, 95] width 80 height 18
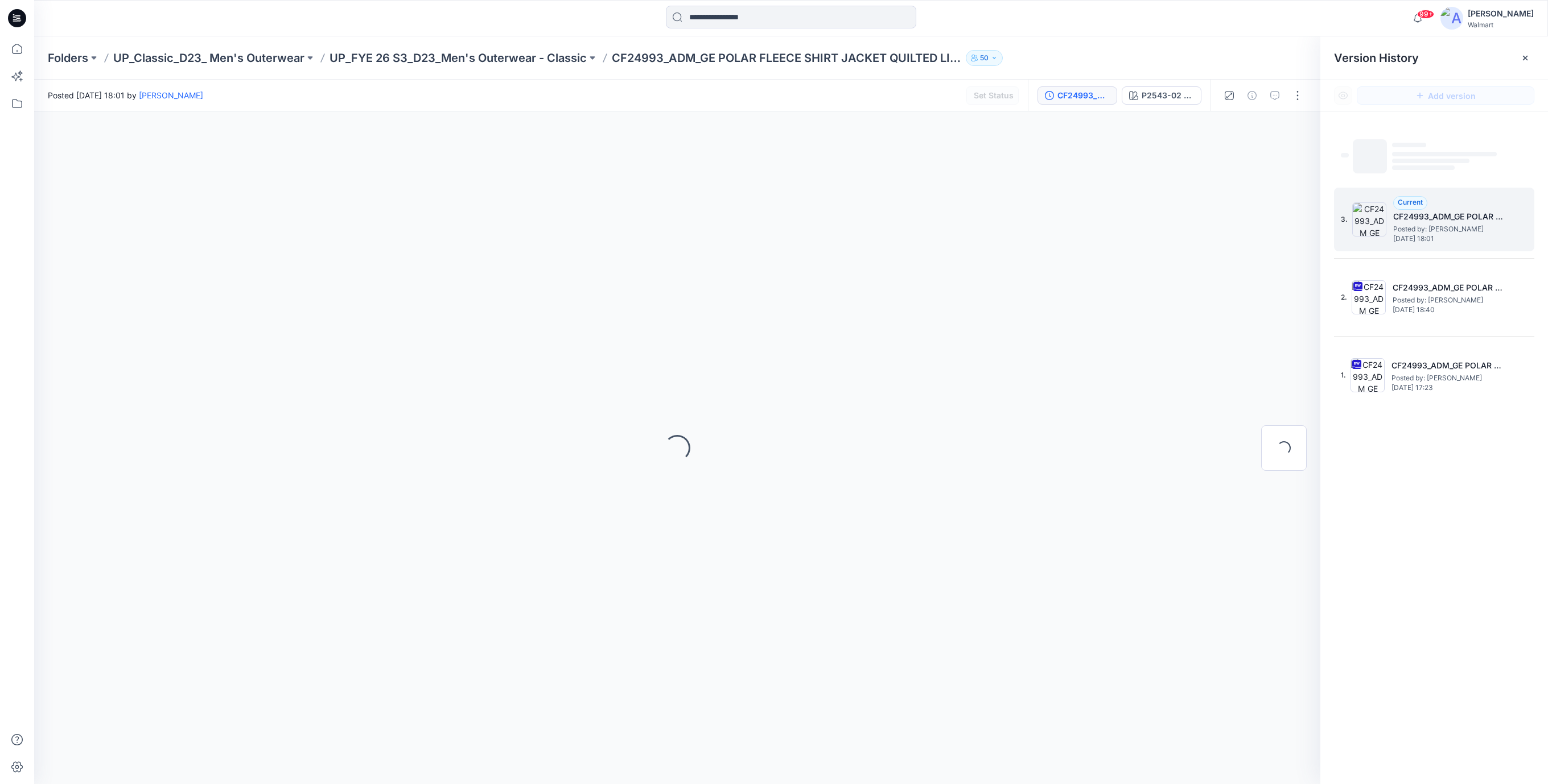
click at [1478, 229] on span "Posted by: Chantal Blommerde" at bounding box center [1450, 230] width 114 height 12
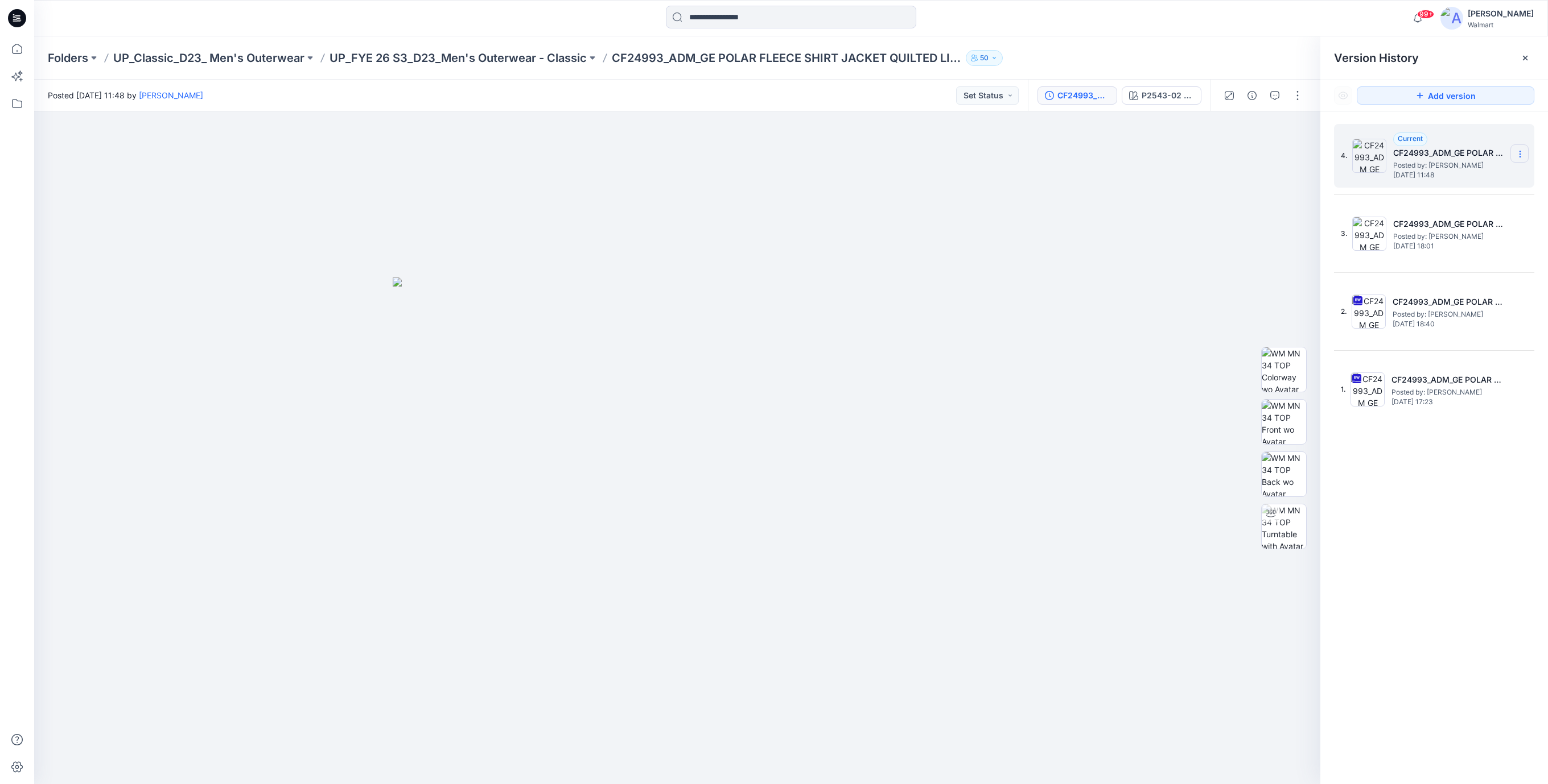
click at [1520, 154] on icon at bounding box center [1520, 154] width 1 height 1
click at [1426, 226] on span "Delete Version" at bounding box center [1441, 227] width 53 height 13
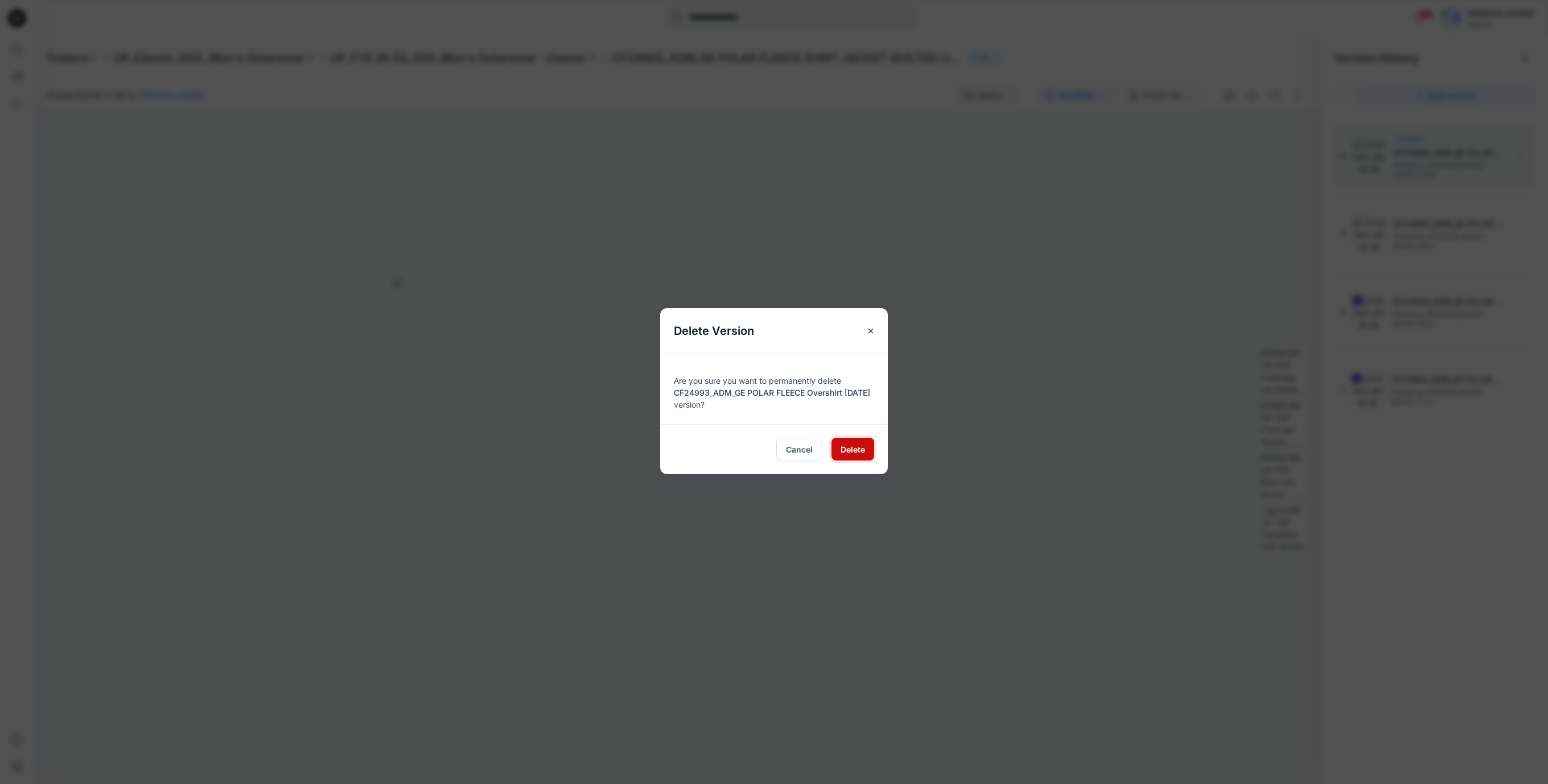
click at [846, 449] on span "Delete" at bounding box center [852, 450] width 24 height 12
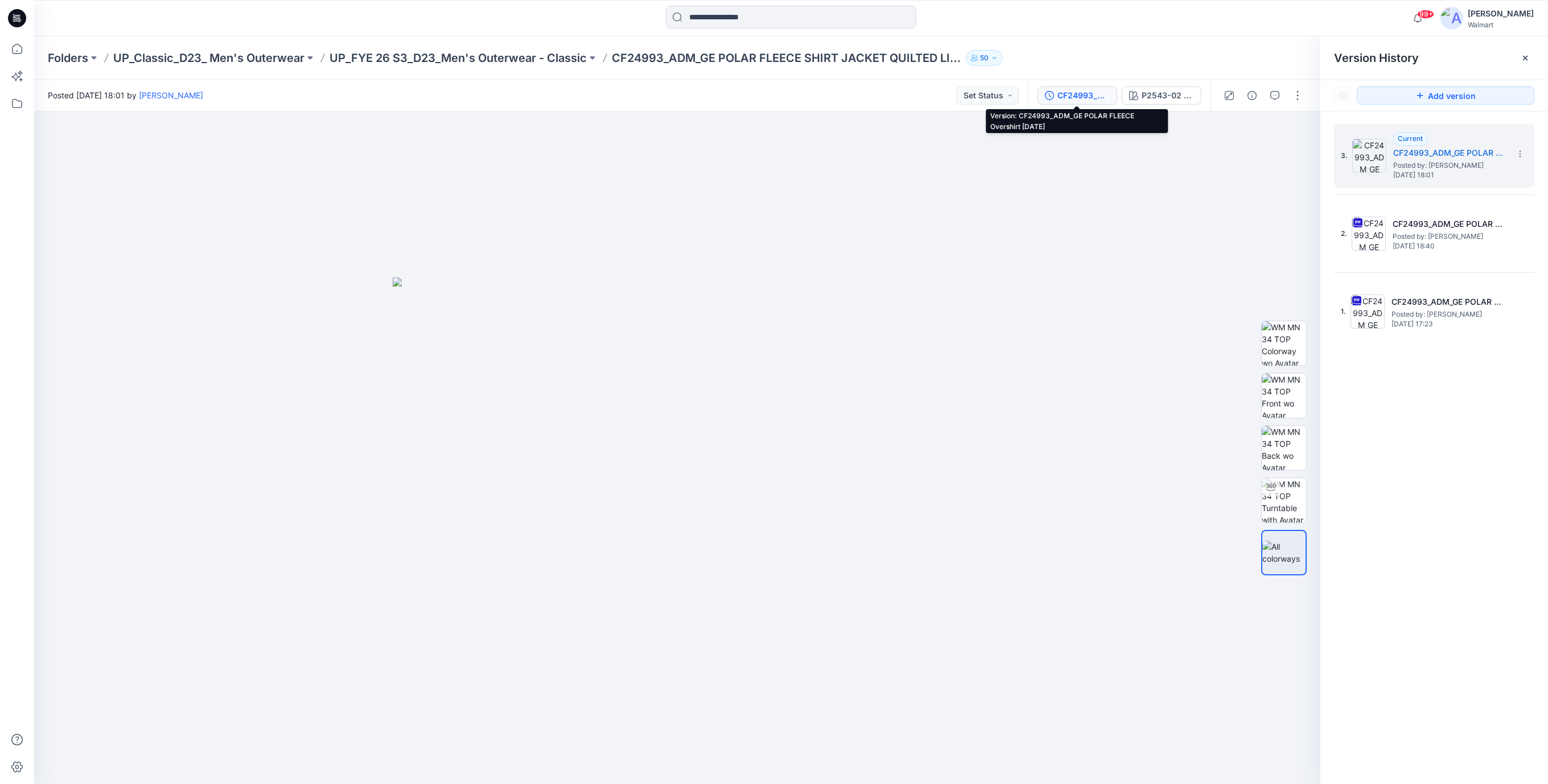
click at [1077, 93] on div "CF24993_ADM_GE POLAR FLEECE Overshirt 19NOV24" at bounding box center [1083, 95] width 52 height 13
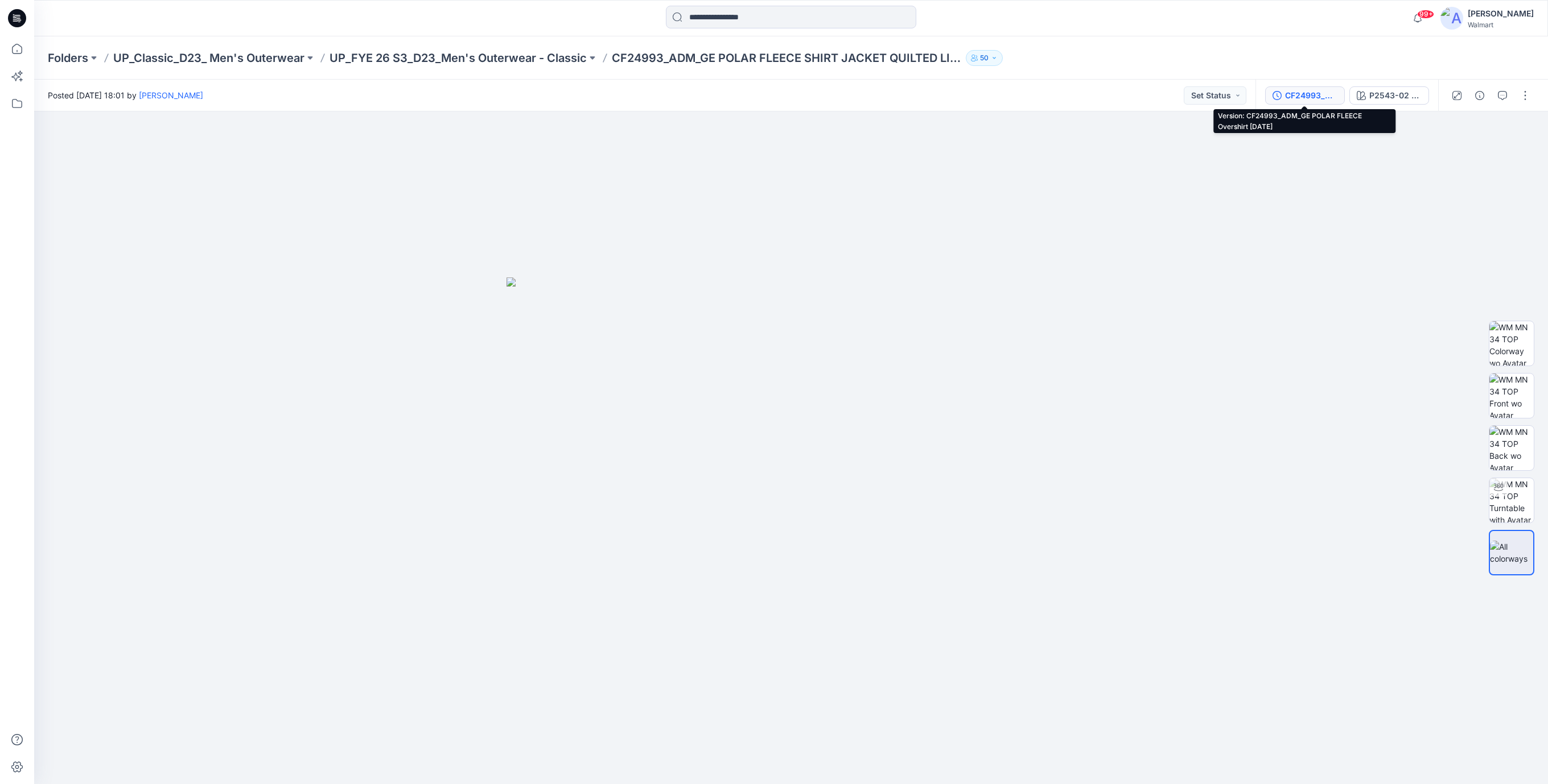
click at [1300, 100] on div "CF24993_ADM_GE POLAR FLEECE Overshirt 19NOV24" at bounding box center [1311, 95] width 52 height 13
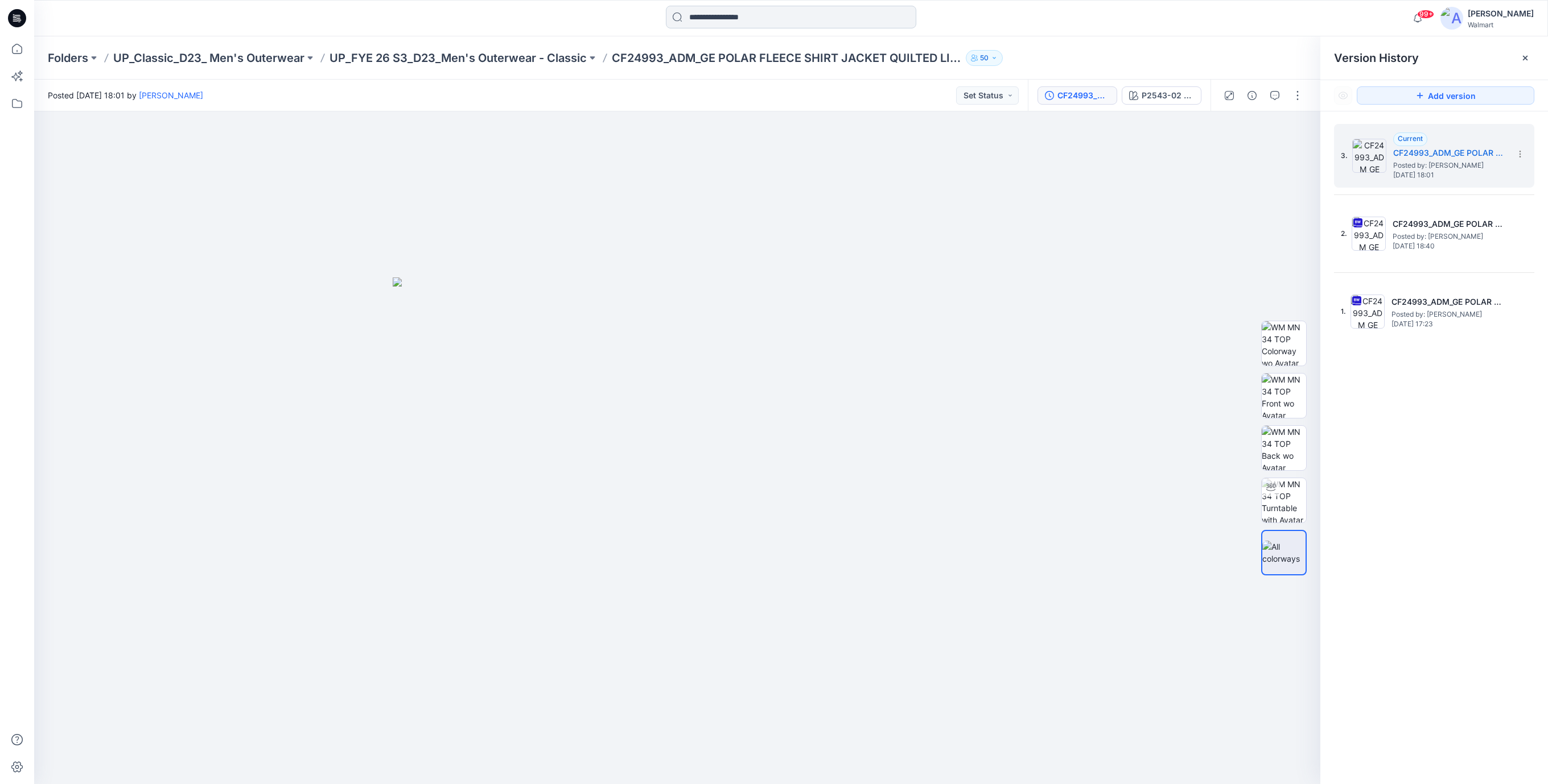
click at [729, 24] on input at bounding box center [790, 17] width 251 height 23
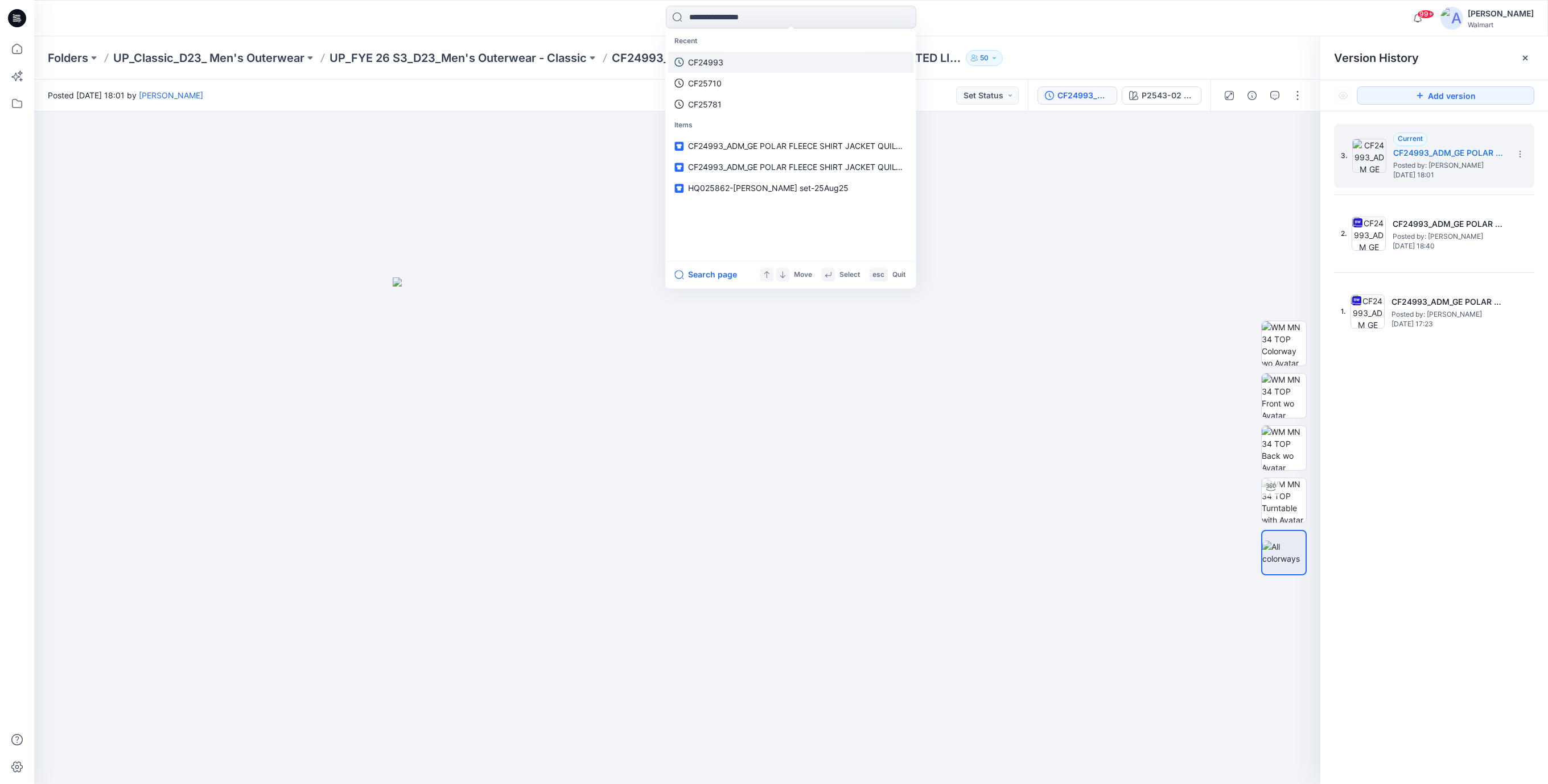
click at [717, 61] on p "CF24993" at bounding box center [706, 62] width 35 height 12
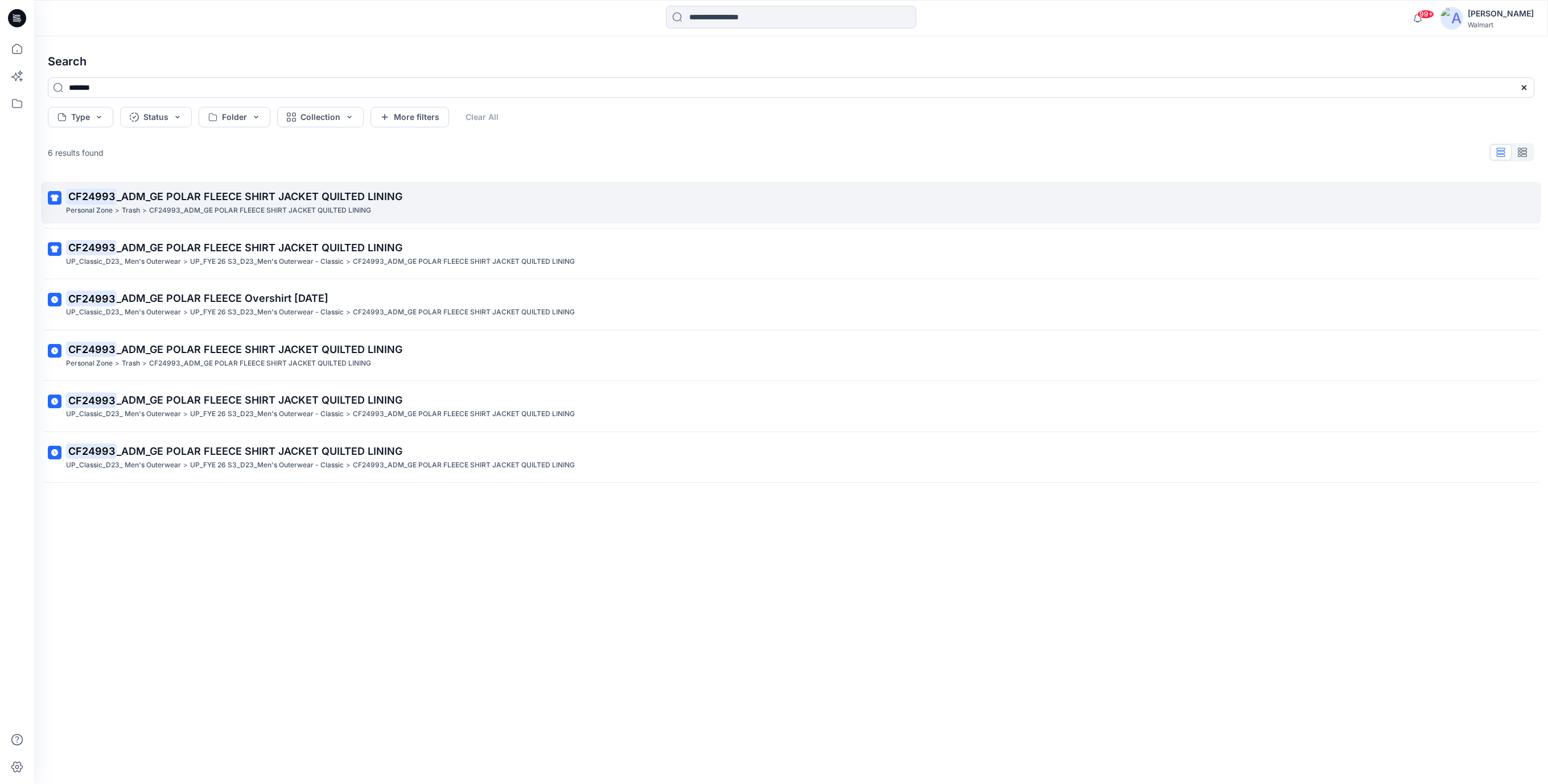
click at [331, 199] on span "_ADM_GE POLAR FLEECE SHIRT JACKET QUILTED LINING" at bounding box center [259, 196] width 286 height 12
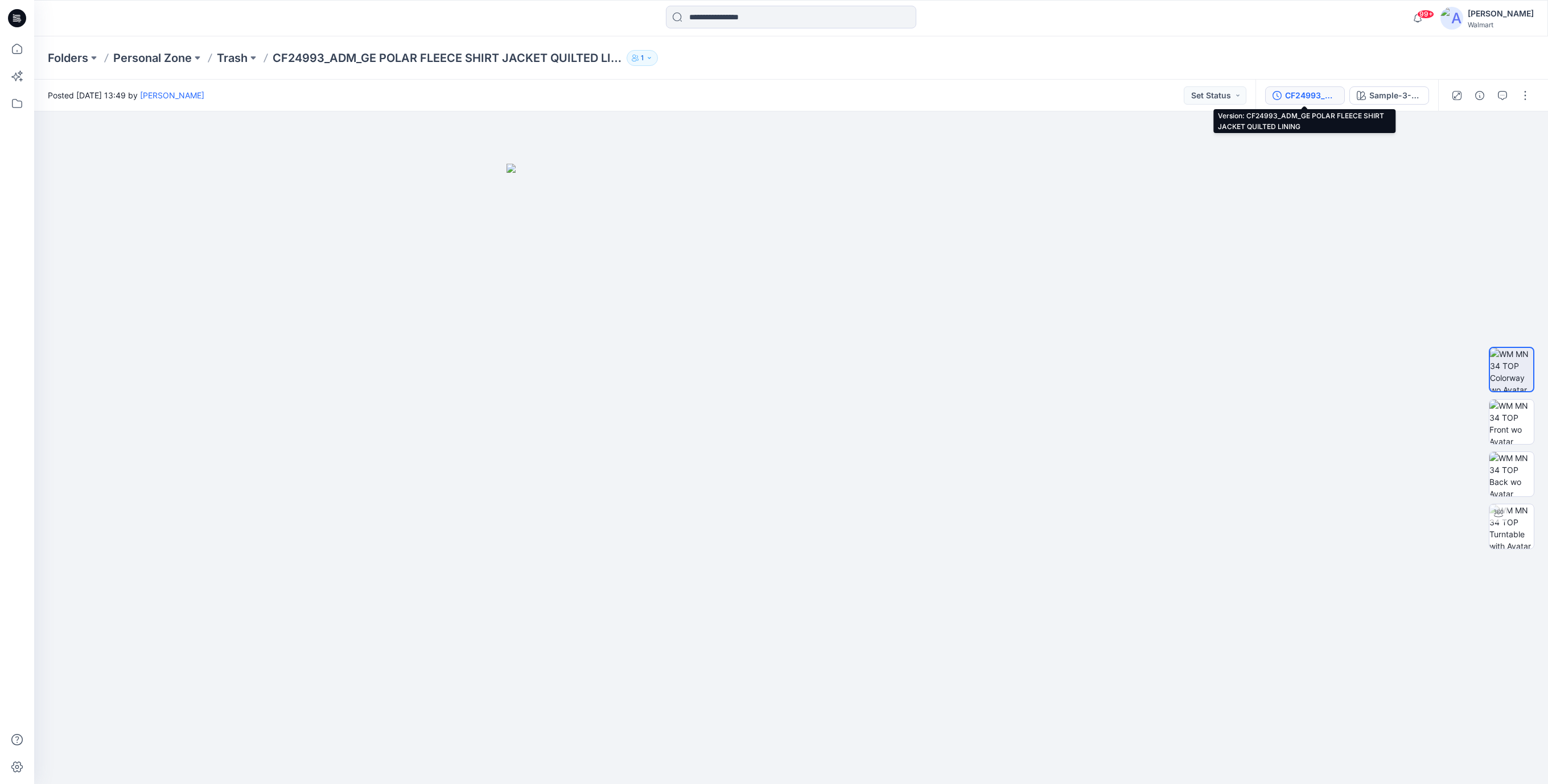
click at [1302, 95] on div "CF24993_ADM_GE POLAR FLEECE SHIRT JACKET QUILTED LINING" at bounding box center [1311, 95] width 52 height 13
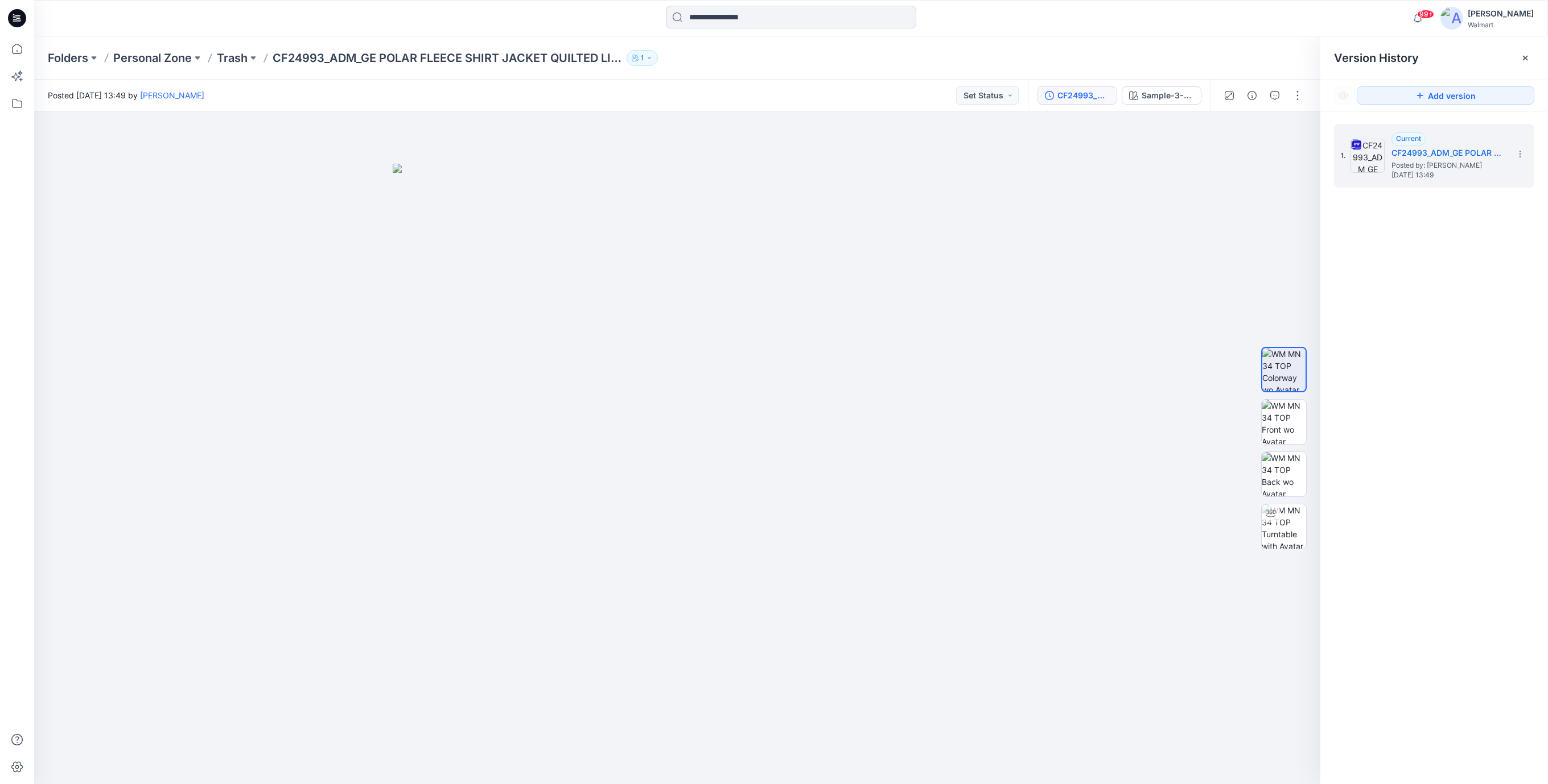
click at [713, 26] on input at bounding box center [790, 17] width 251 height 23
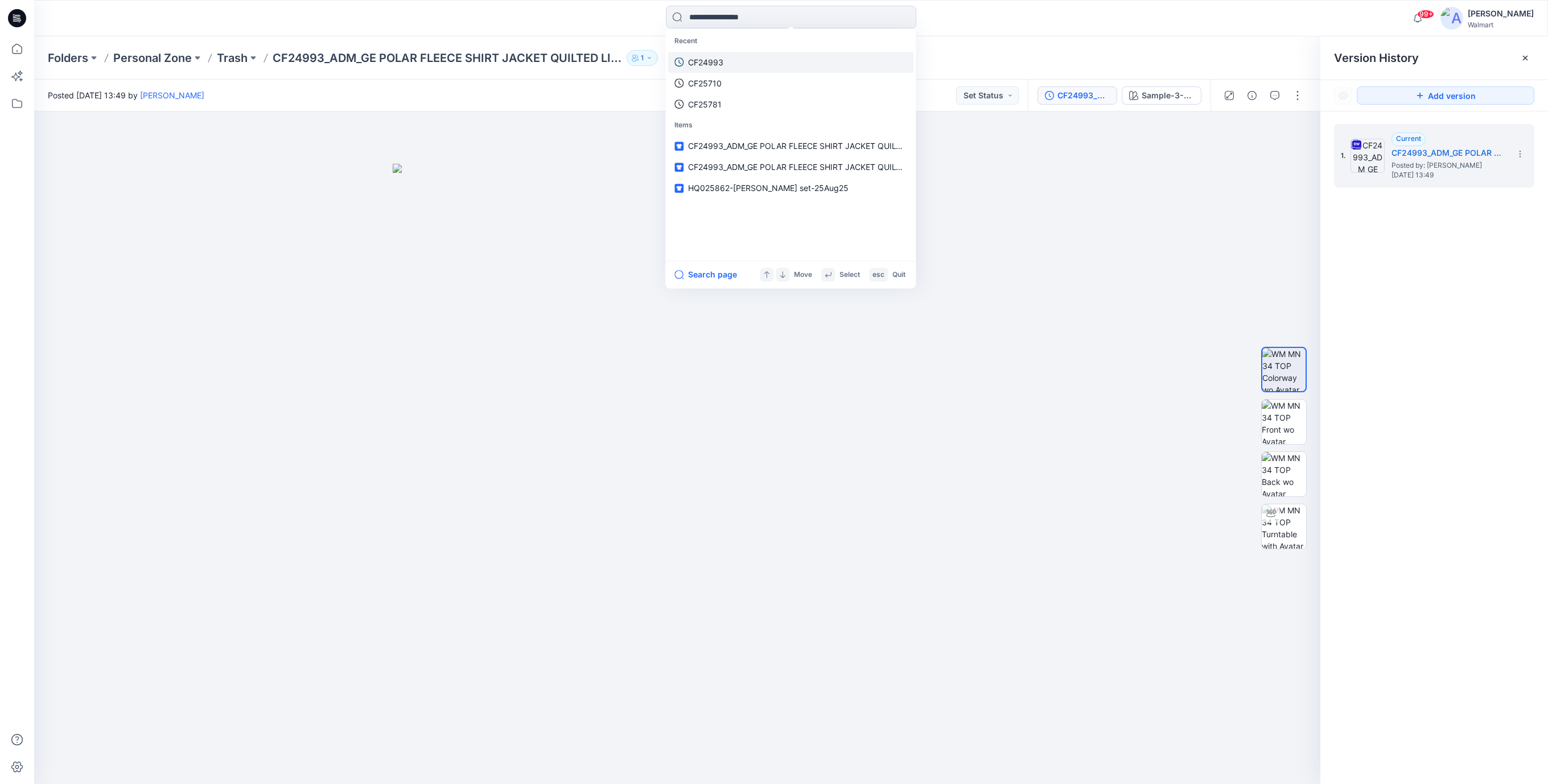
click at [704, 59] on p "CF24993" at bounding box center [706, 62] width 35 height 12
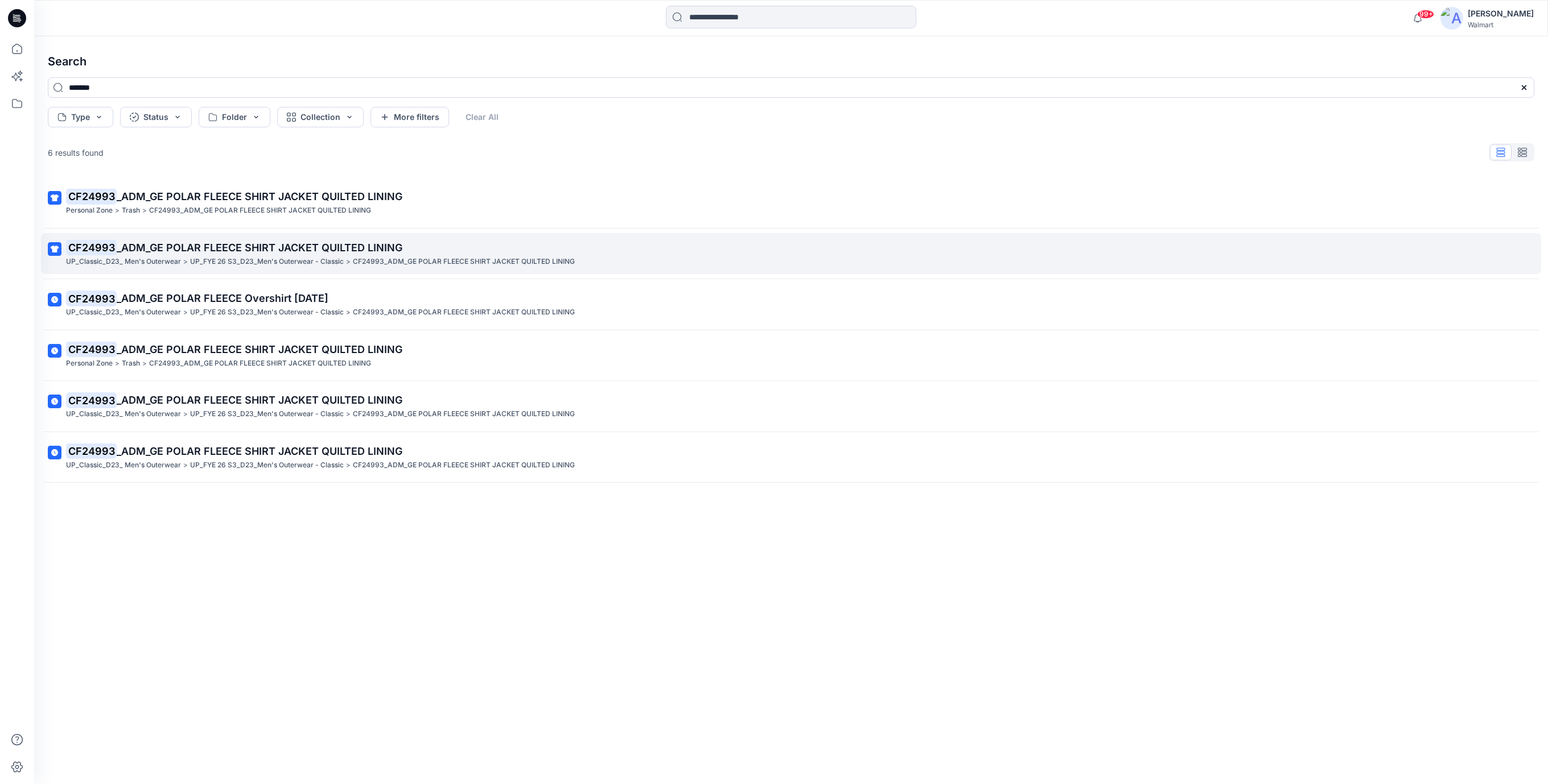
click at [371, 244] on span "_ADM_GE POLAR FLEECE SHIRT JACKET QUILTED LINING" at bounding box center [259, 248] width 286 height 12
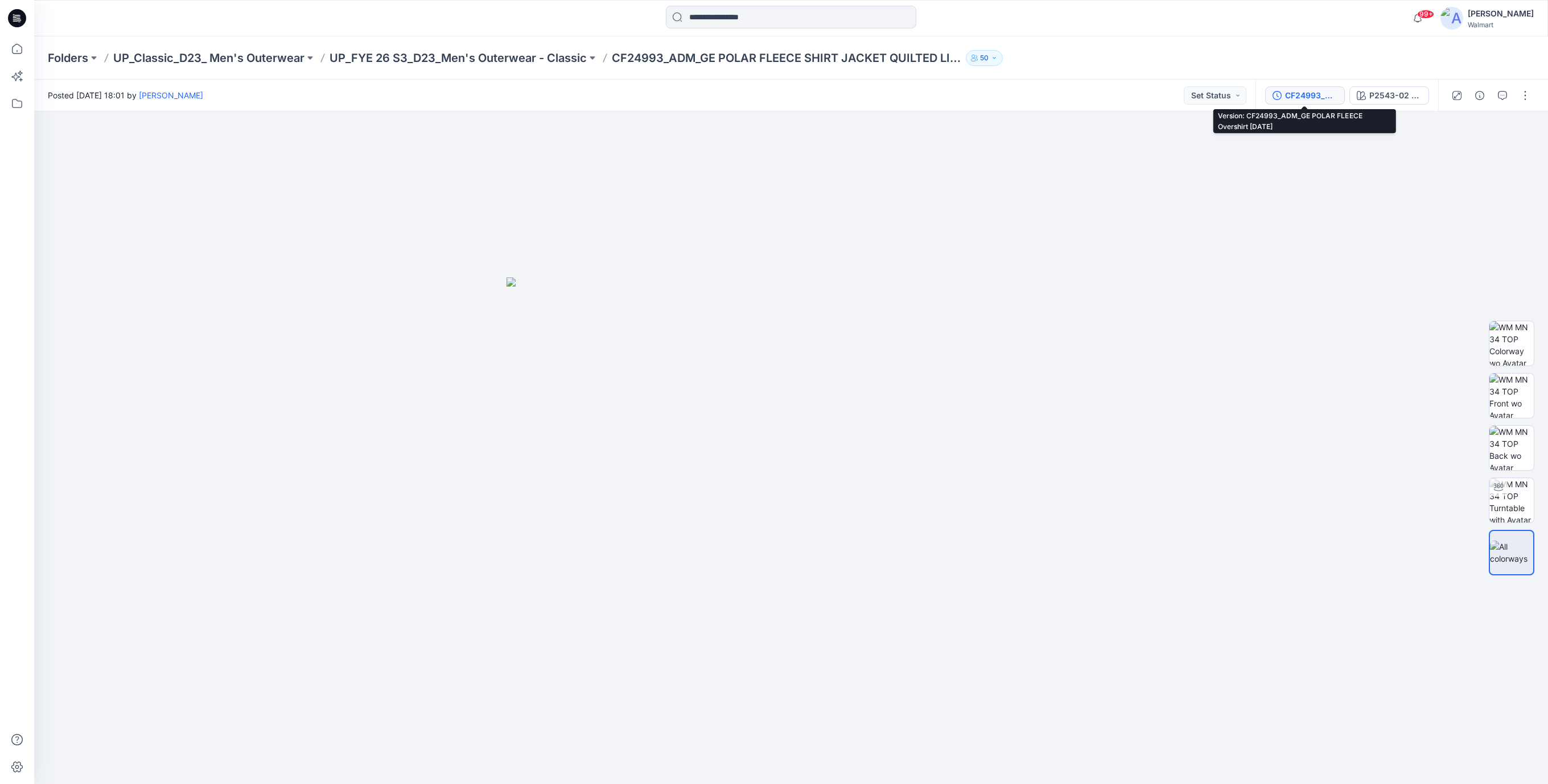
click at [1308, 96] on div "CF24993_ADM_GE POLAR FLEECE Overshirt 19NOV24" at bounding box center [1311, 95] width 52 height 13
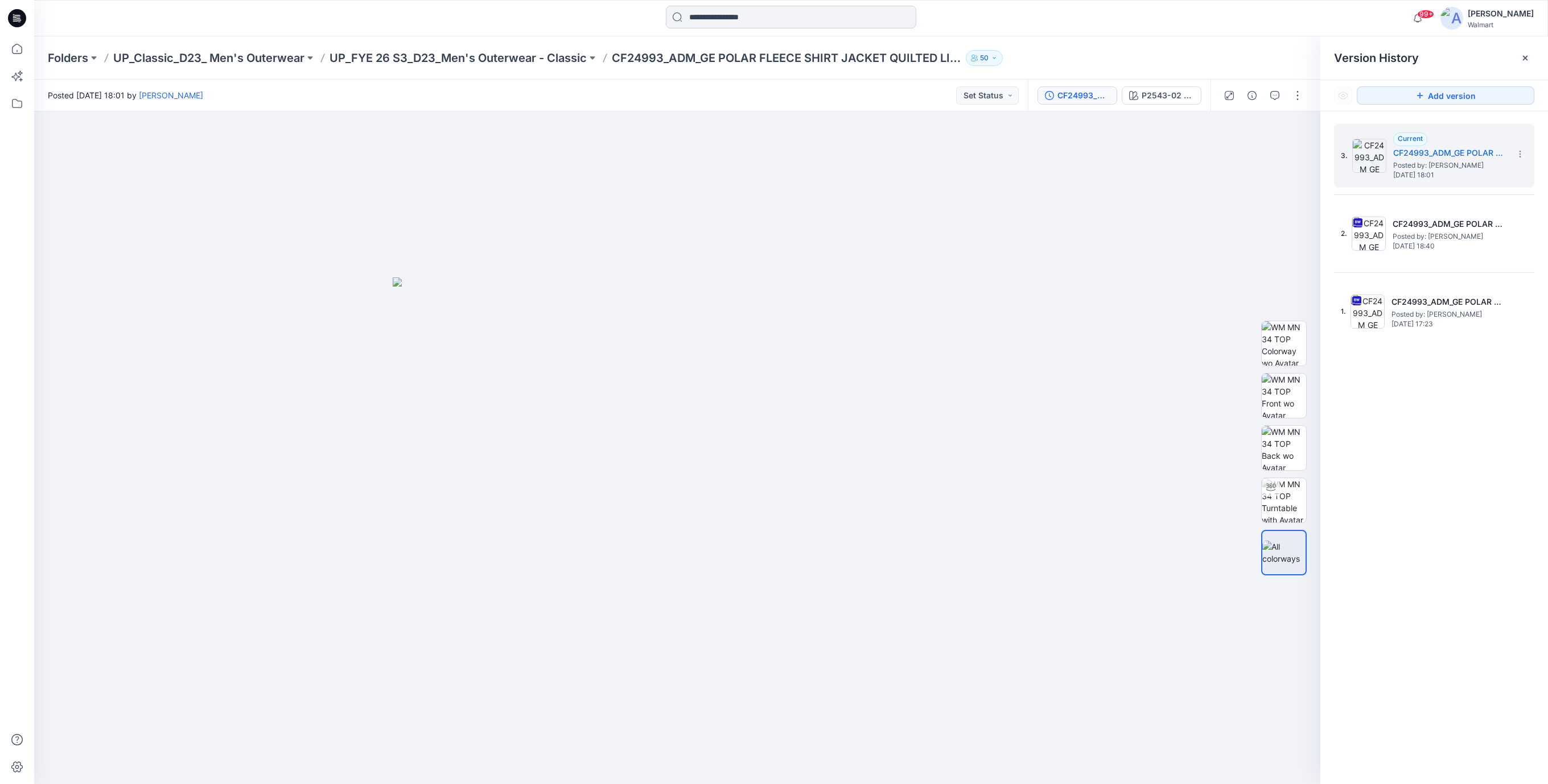
click at [721, 21] on input at bounding box center [790, 17] width 251 height 23
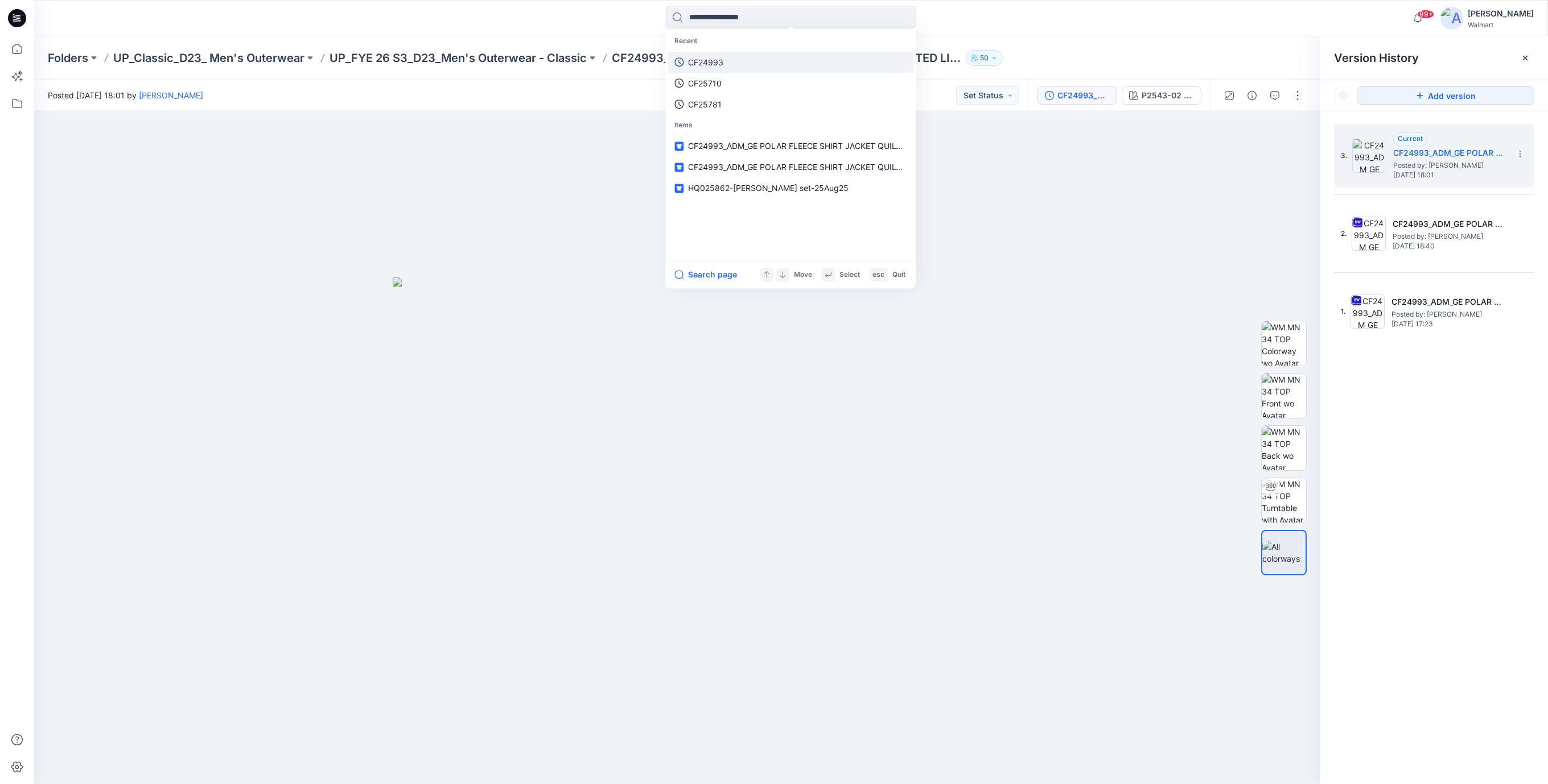
click at [712, 64] on p "CF24993" at bounding box center [706, 62] width 35 height 12
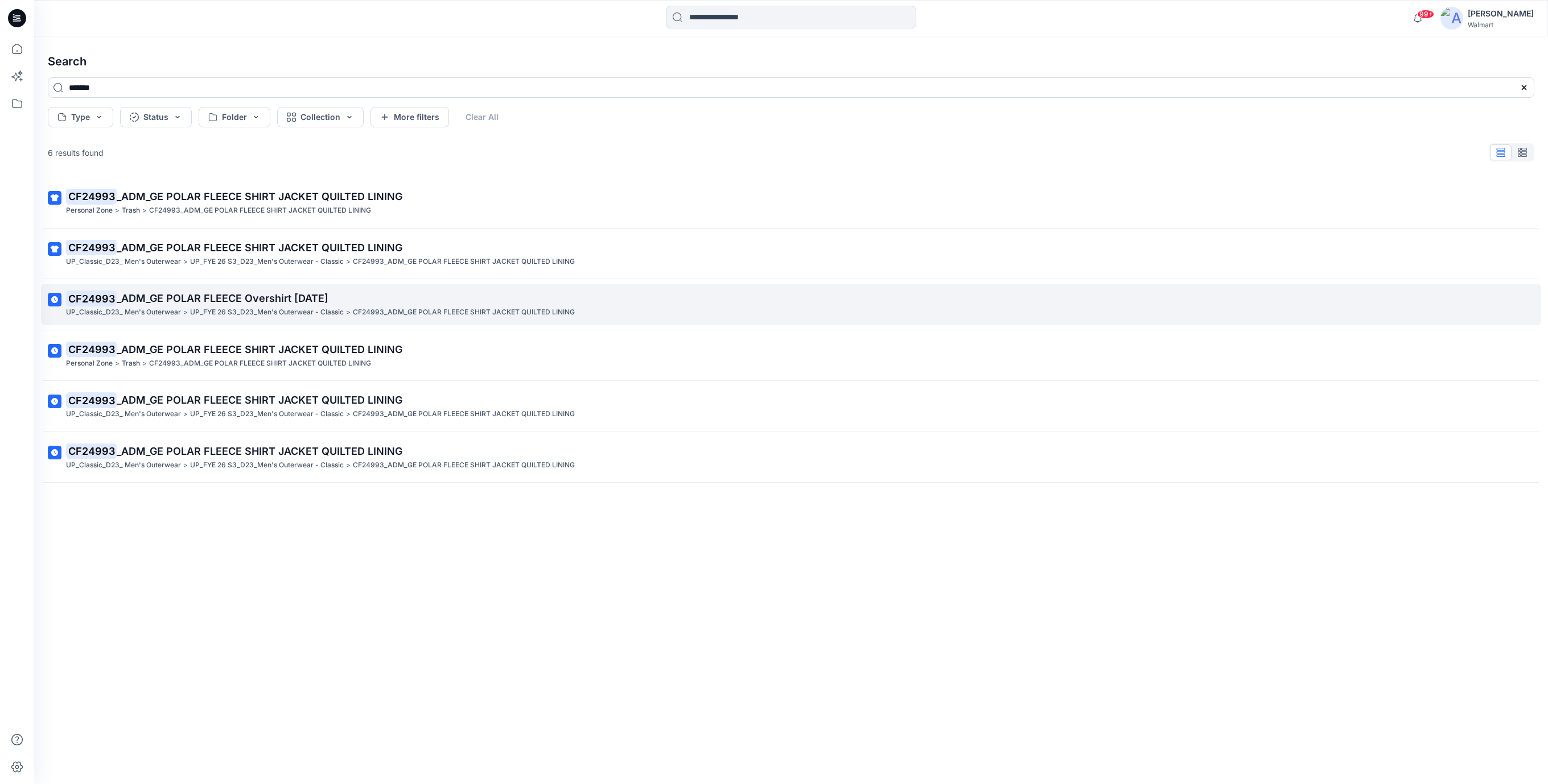
click at [329, 303] on span "_ADM_GE POLAR FLEECE Overshirt 19NOV24" at bounding box center [222, 298] width 212 height 12
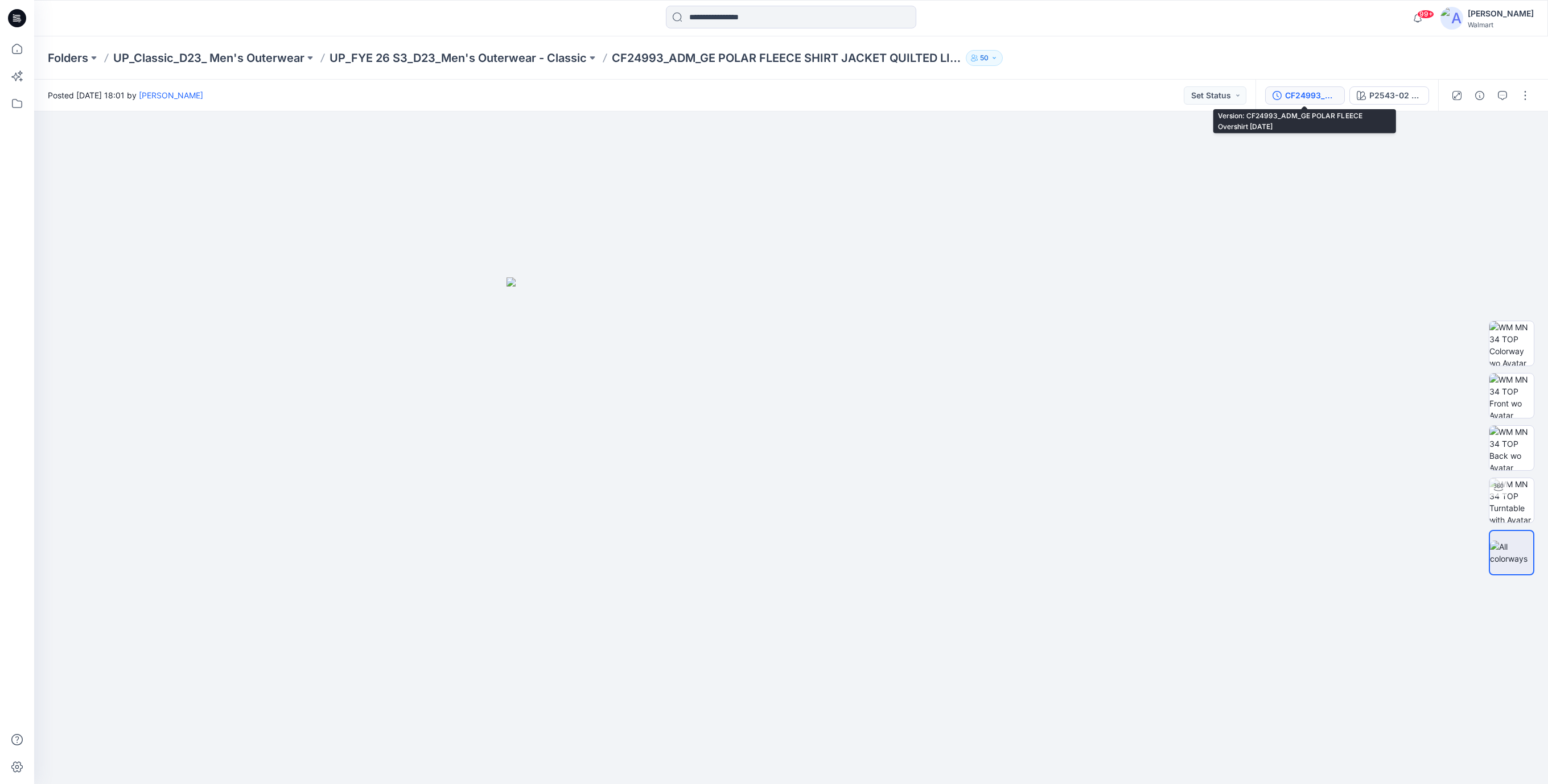
click at [1310, 88] on button "CF24993_ADM_GE POLAR FLEECE Overshirt 19NOV24" at bounding box center [1304, 95] width 80 height 18
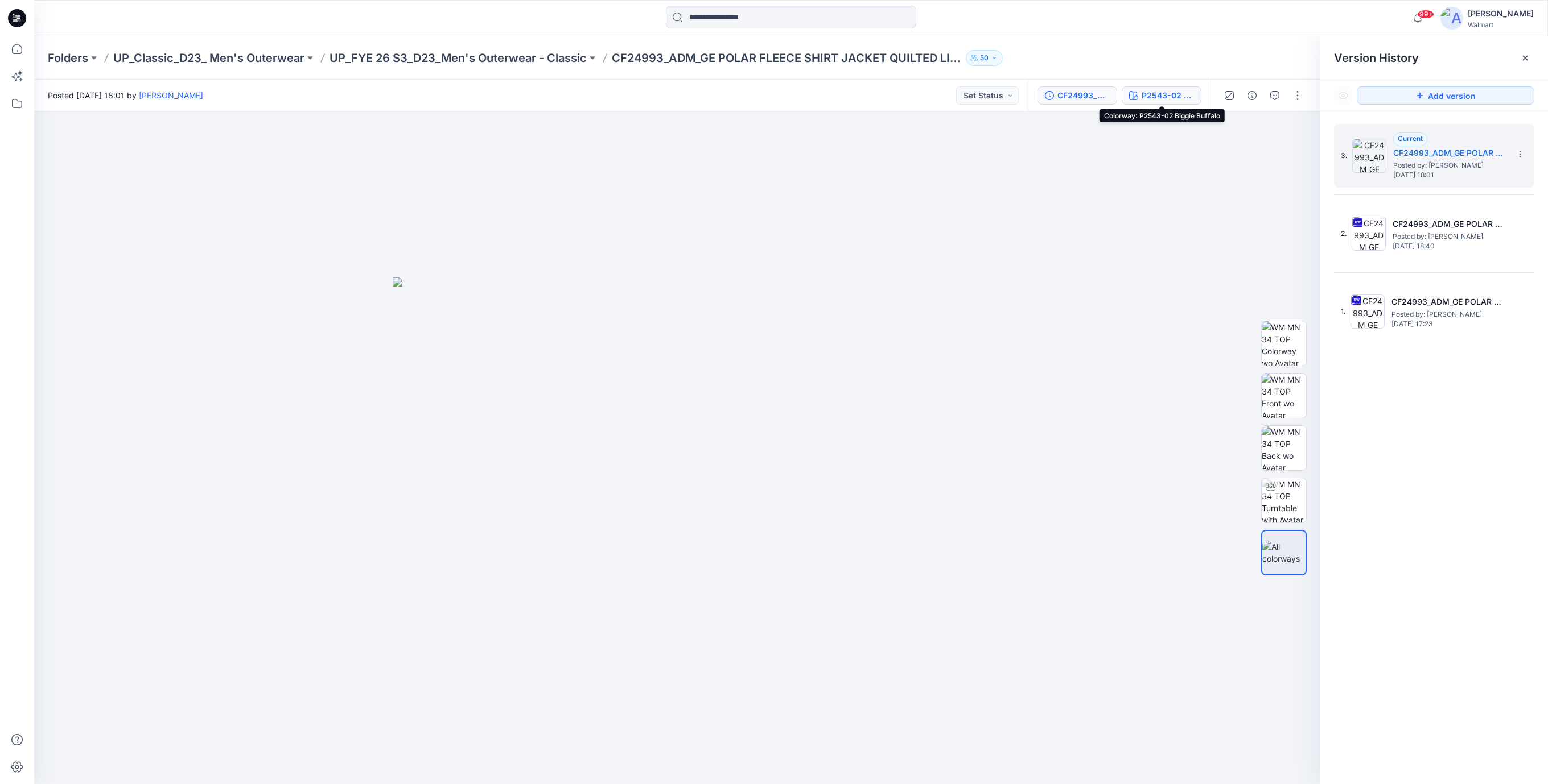
click at [1198, 98] on button "P2543-02 Biggie Buffalo" at bounding box center [1161, 95] width 80 height 18
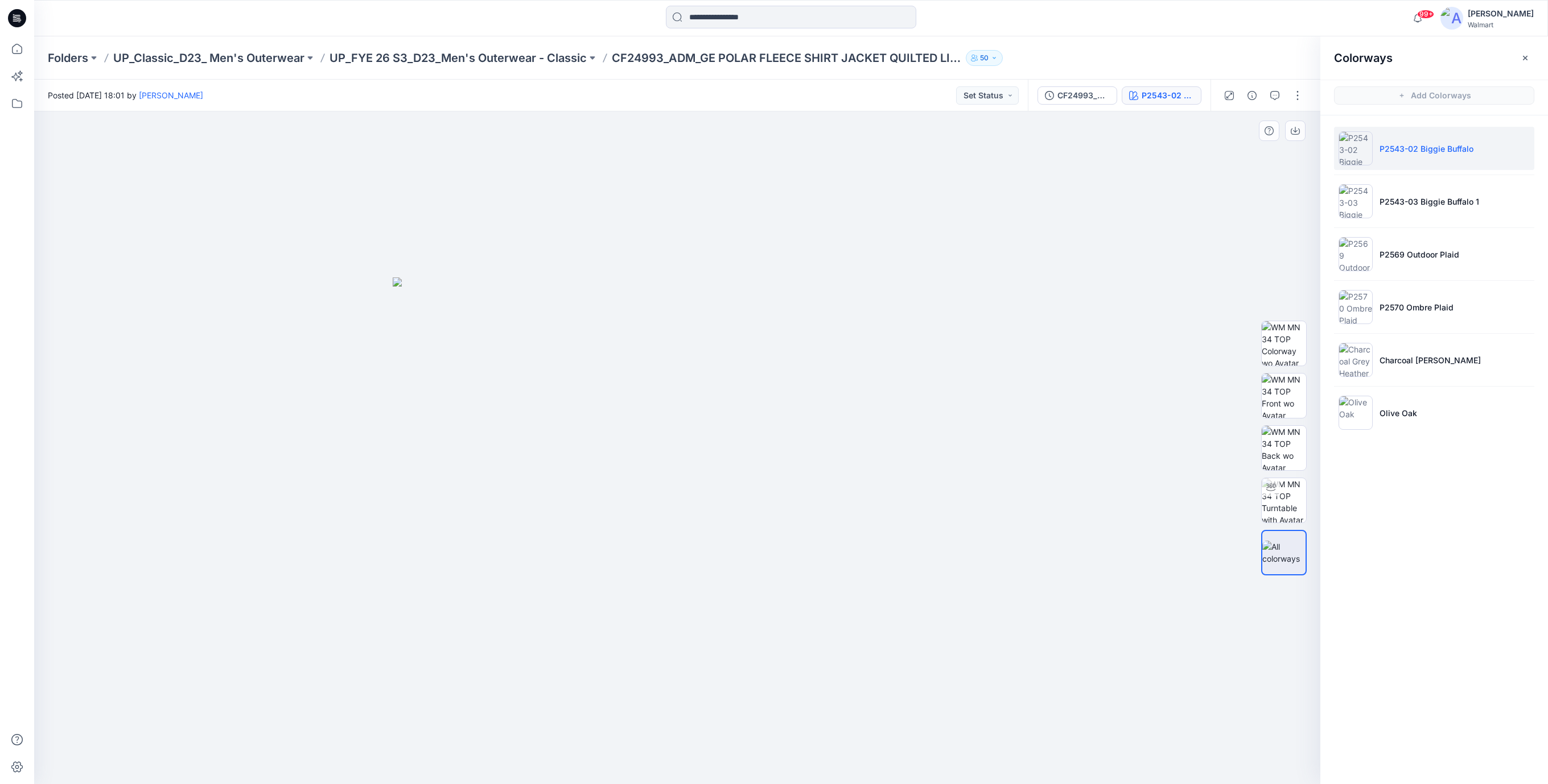
click at [1121, 86] on button "P2543-02 Biggie Buffalo" at bounding box center [1161, 95] width 80 height 18
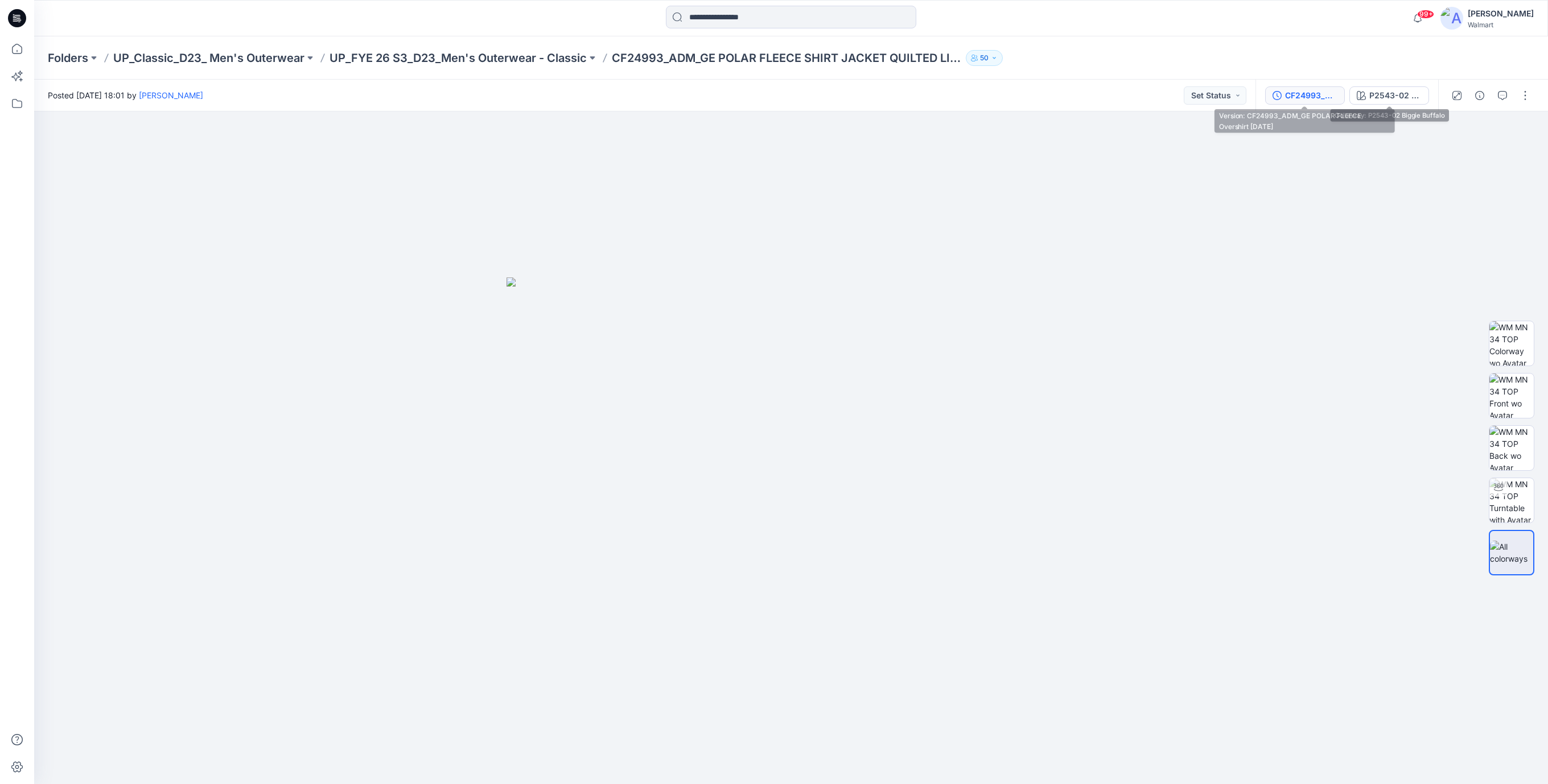
click at [1295, 90] on div "CF24993_ADM_GE POLAR FLEECE Overshirt 19NOV24" at bounding box center [1311, 95] width 52 height 13
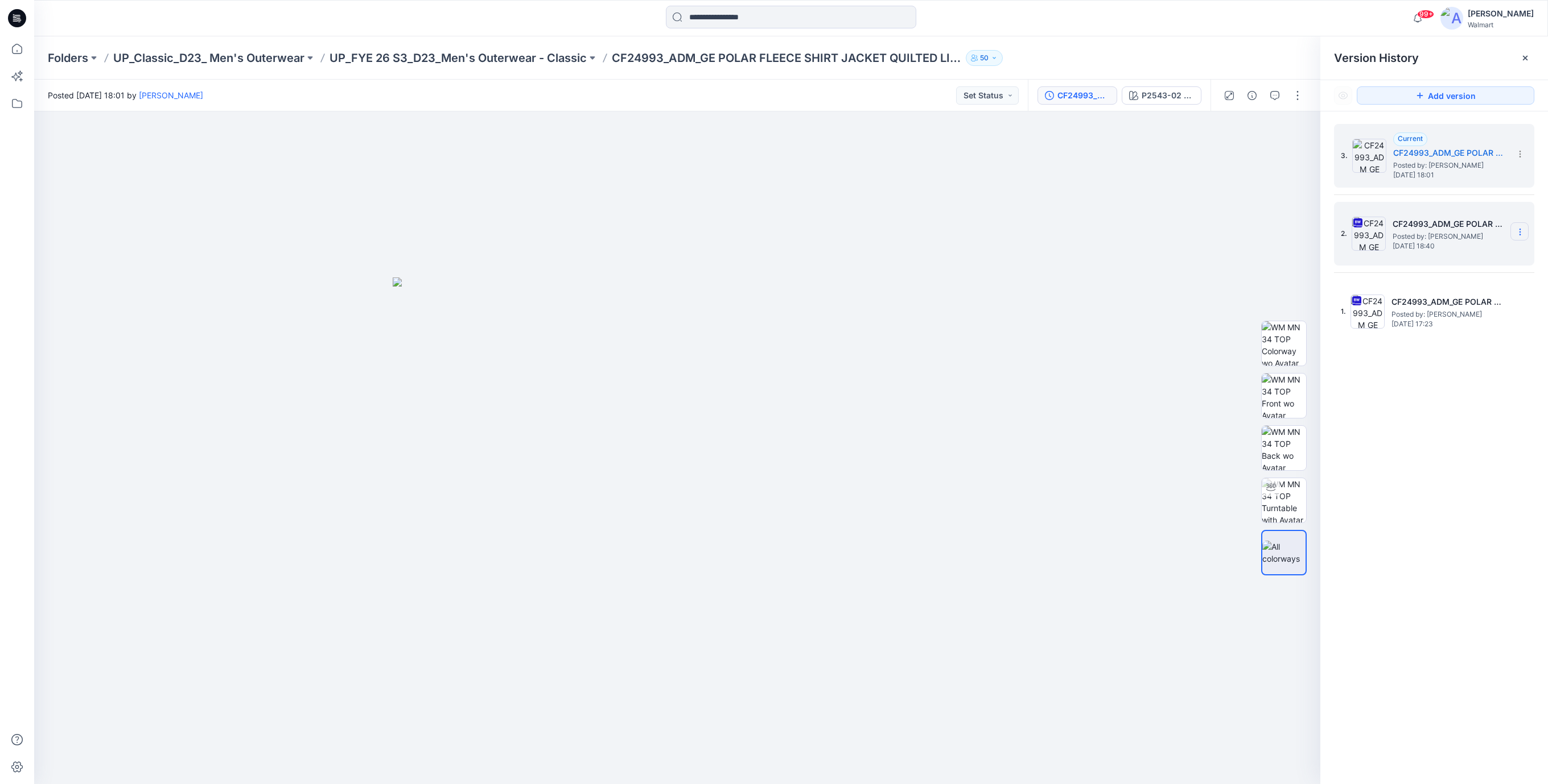
click at [1520, 235] on icon at bounding box center [1520, 232] width 9 height 9
click at [1449, 255] on span "Download Source BW File" at bounding box center [1462, 255] width 95 height 13
drag, startPoint x: 366, startPoint y: 178, endPoint x: 344, endPoint y: 205, distance: 34.8
click at [366, 178] on div at bounding box center [677, 447] width 1286 height 673
click at [20, 16] on icon at bounding box center [18, 18] width 18 height 18
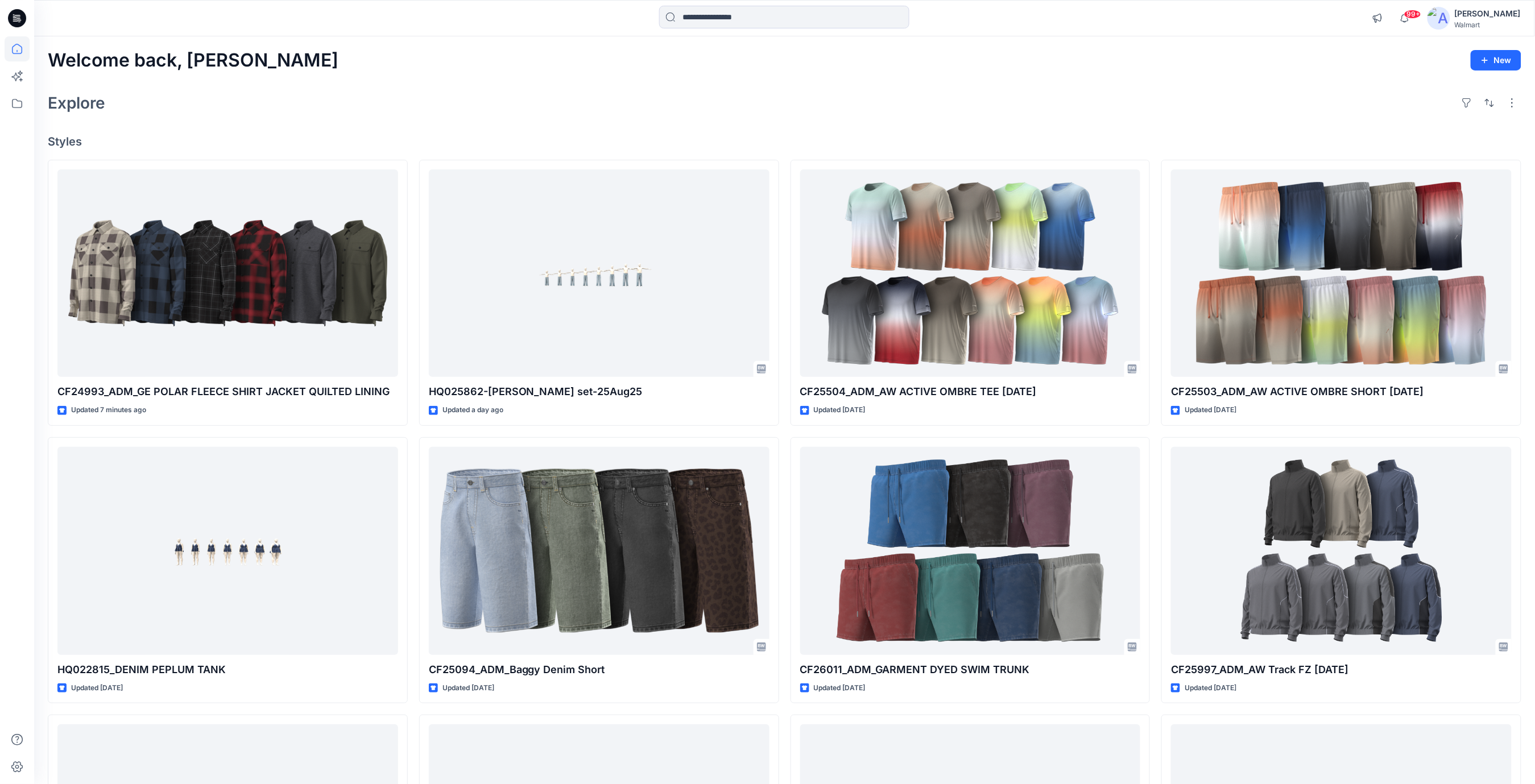
click at [342, 111] on div "Explore" at bounding box center [784, 103] width 1474 height 28
click at [695, 92] on div "Explore" at bounding box center [784, 103] width 1474 height 28
